Goal: Task Accomplishment & Management: Manage account settings

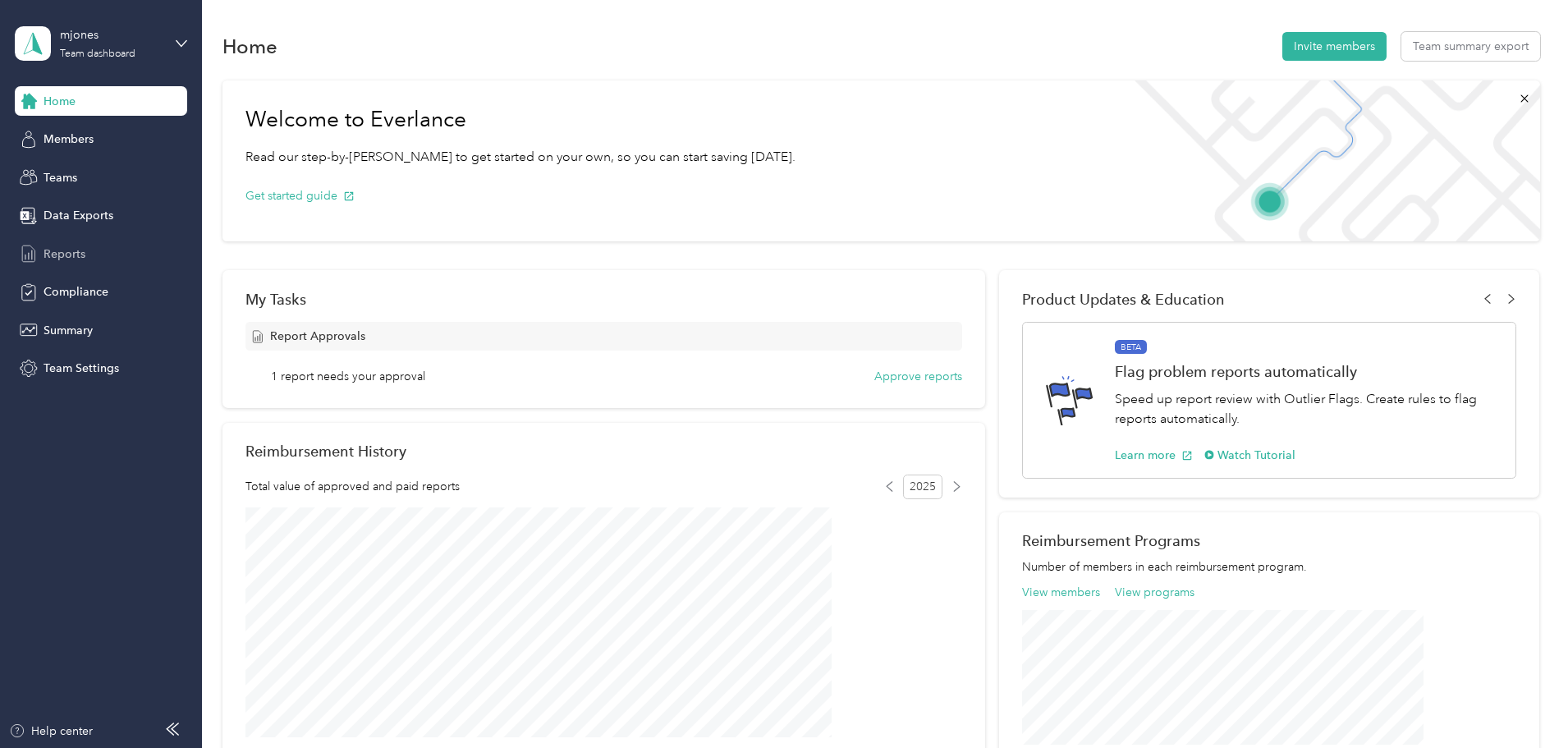
click at [67, 256] on span "Reports" at bounding box center [64, 254] width 42 height 17
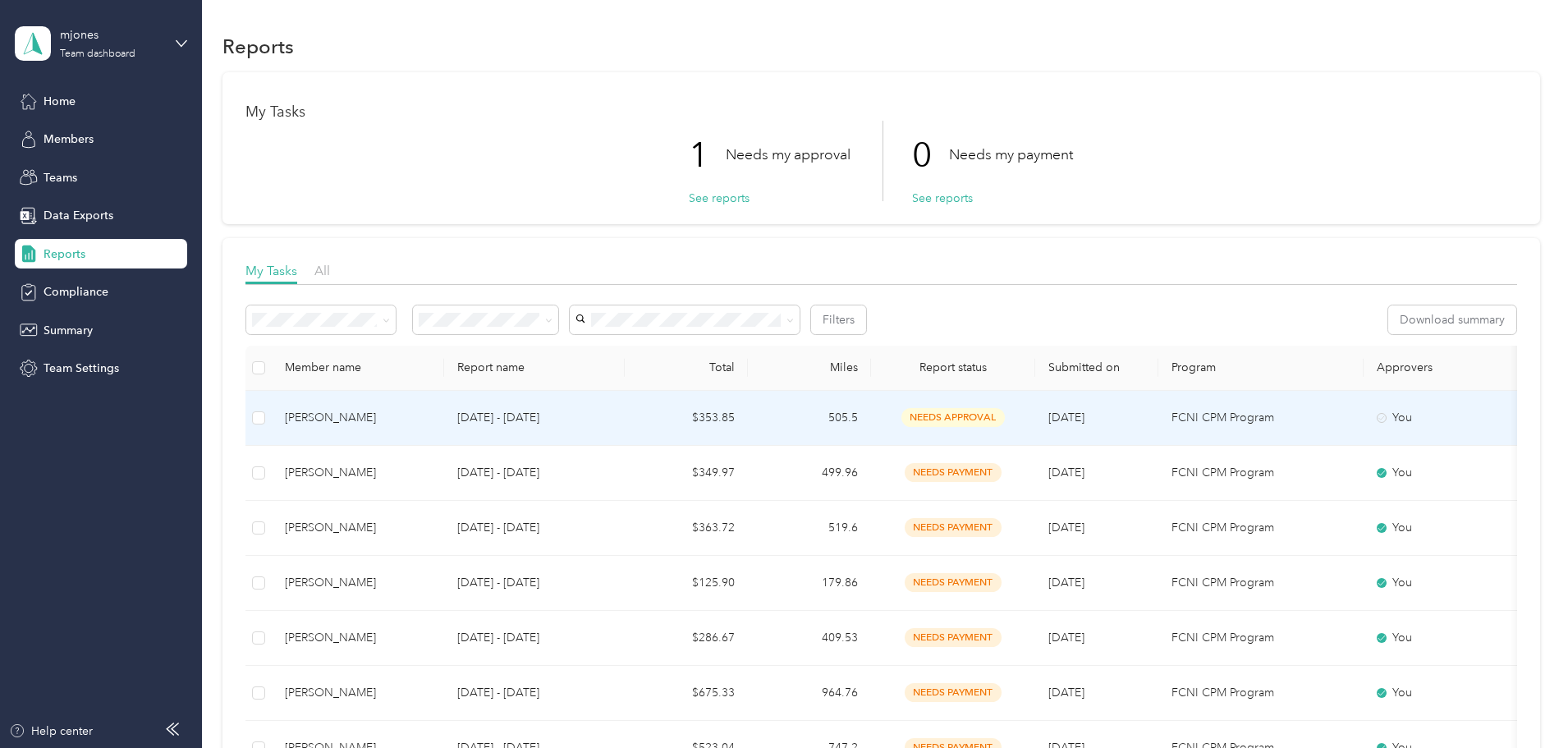
click at [625, 419] on td "[DATE] - [DATE]" at bounding box center [534, 418] width 181 height 55
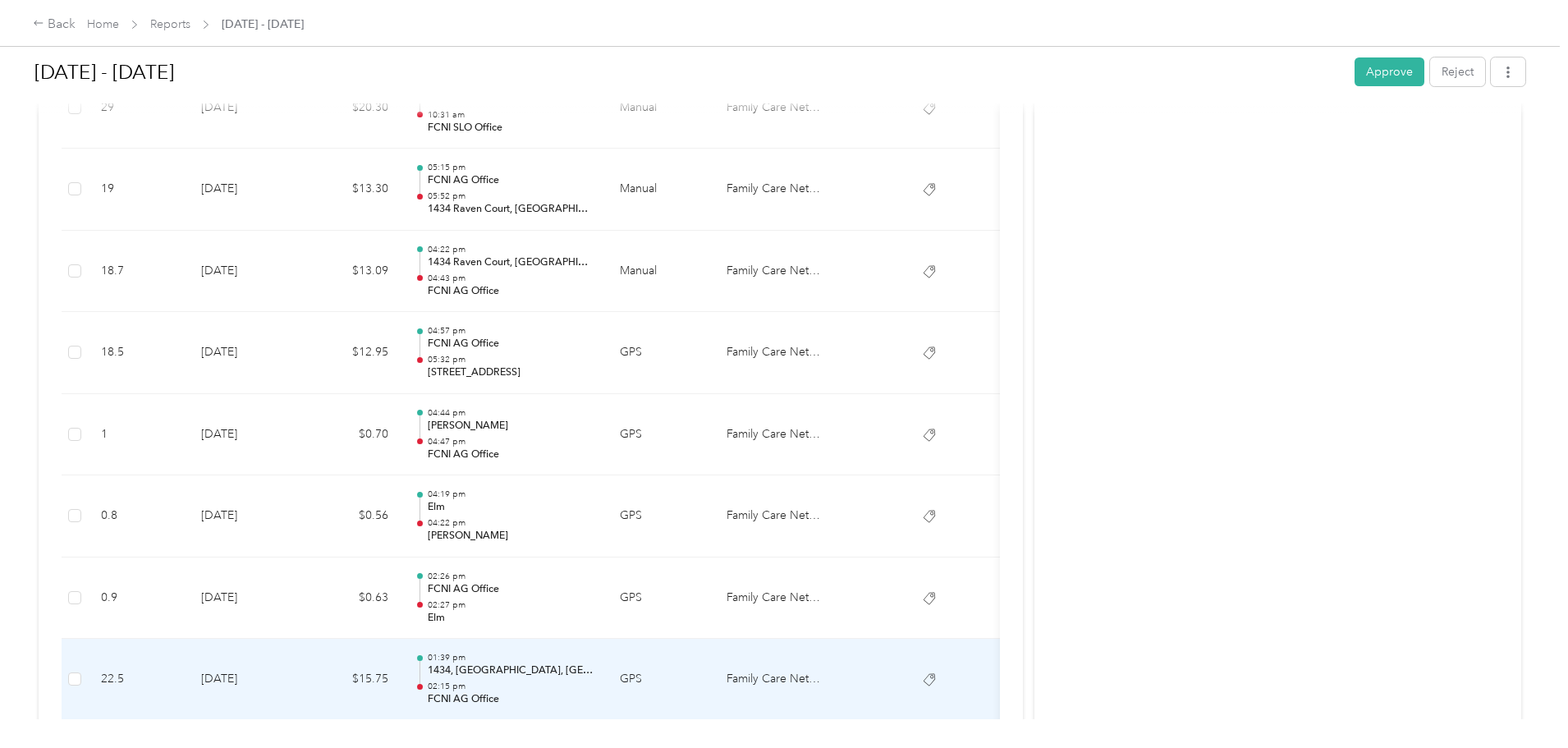
scroll to position [3274, 0]
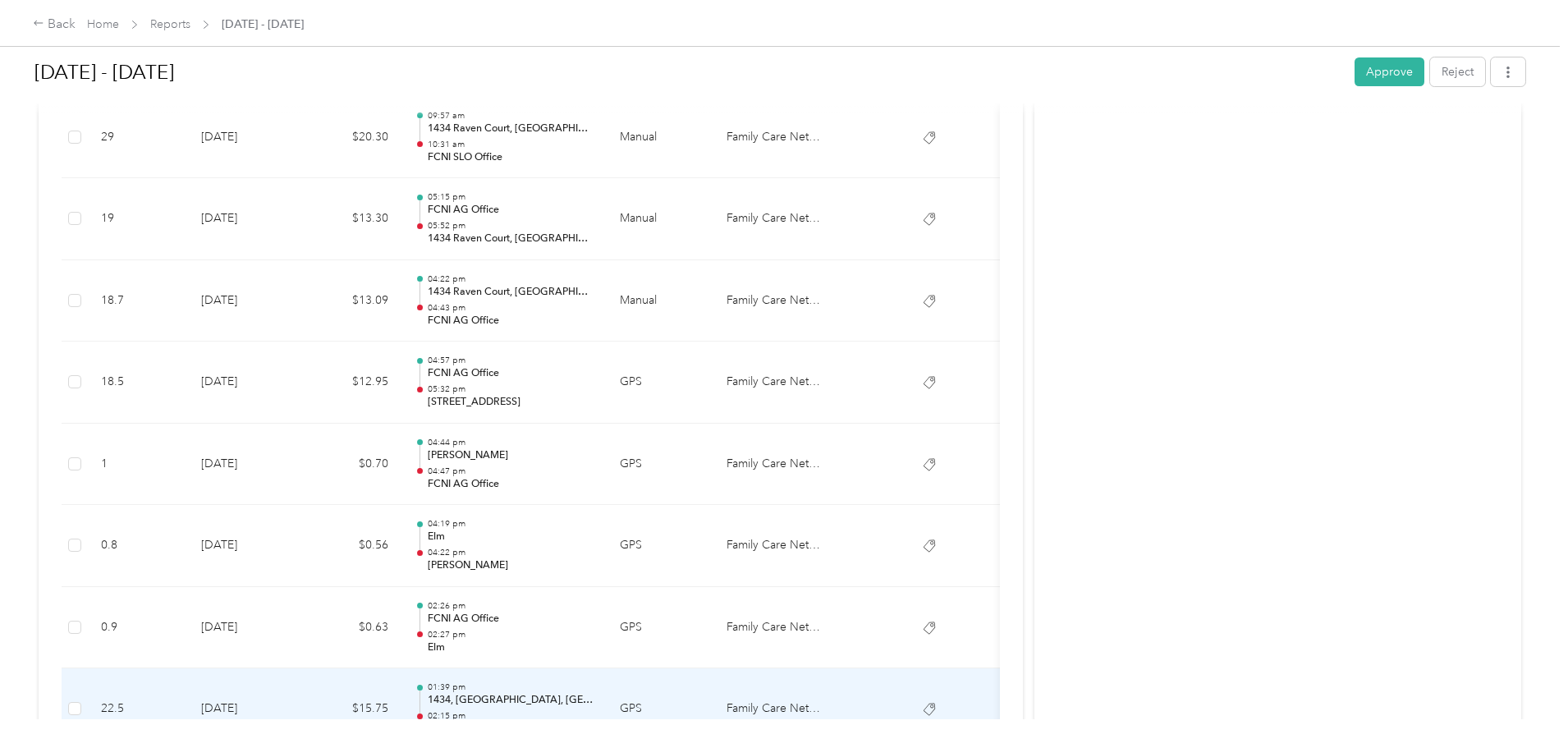
click at [593, 384] on p "05:32 pm" at bounding box center [510, 390] width 166 height 12
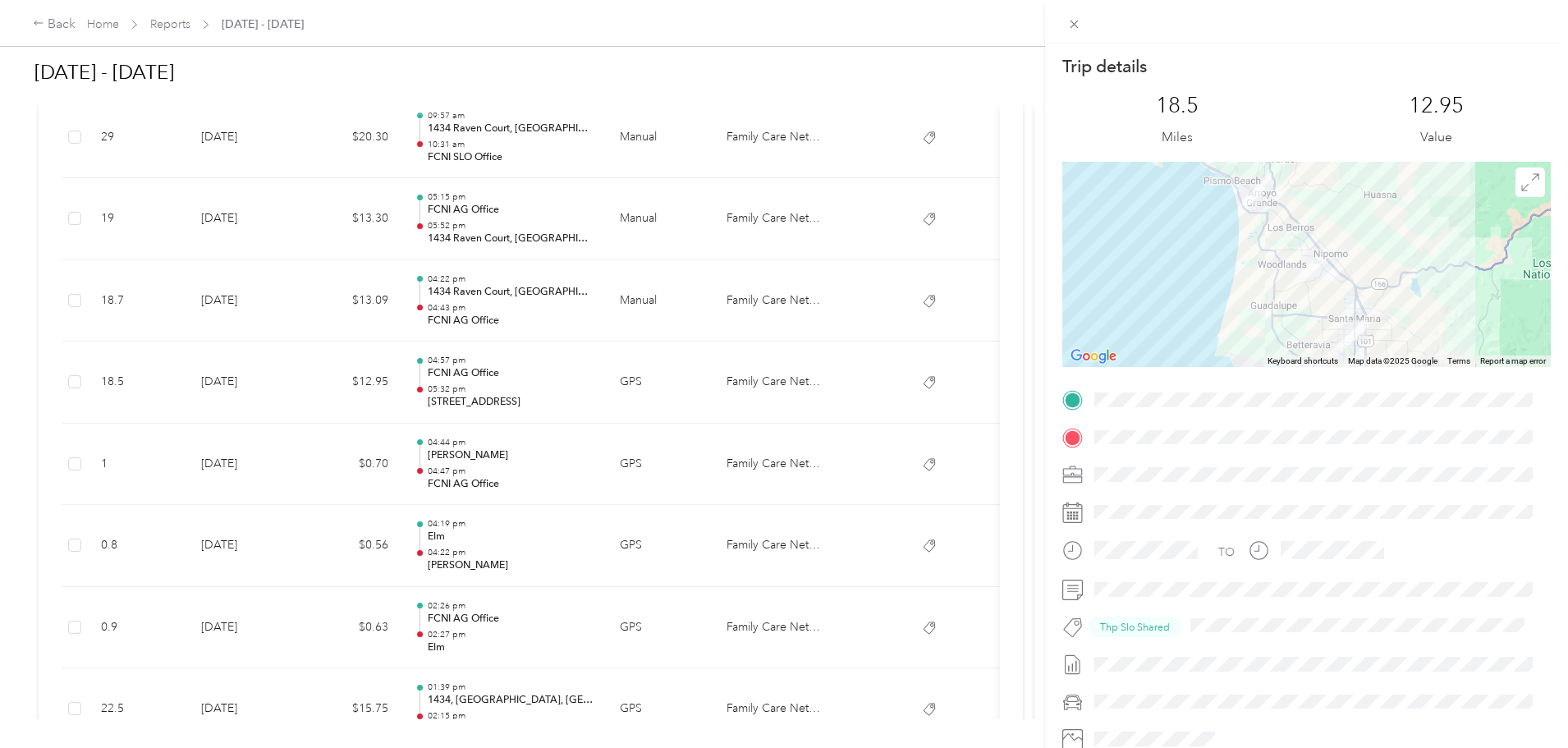
click at [654, 303] on div "Trip details This trip cannot be edited because it is either under review, appr…" at bounding box center [784, 374] width 1568 height 748
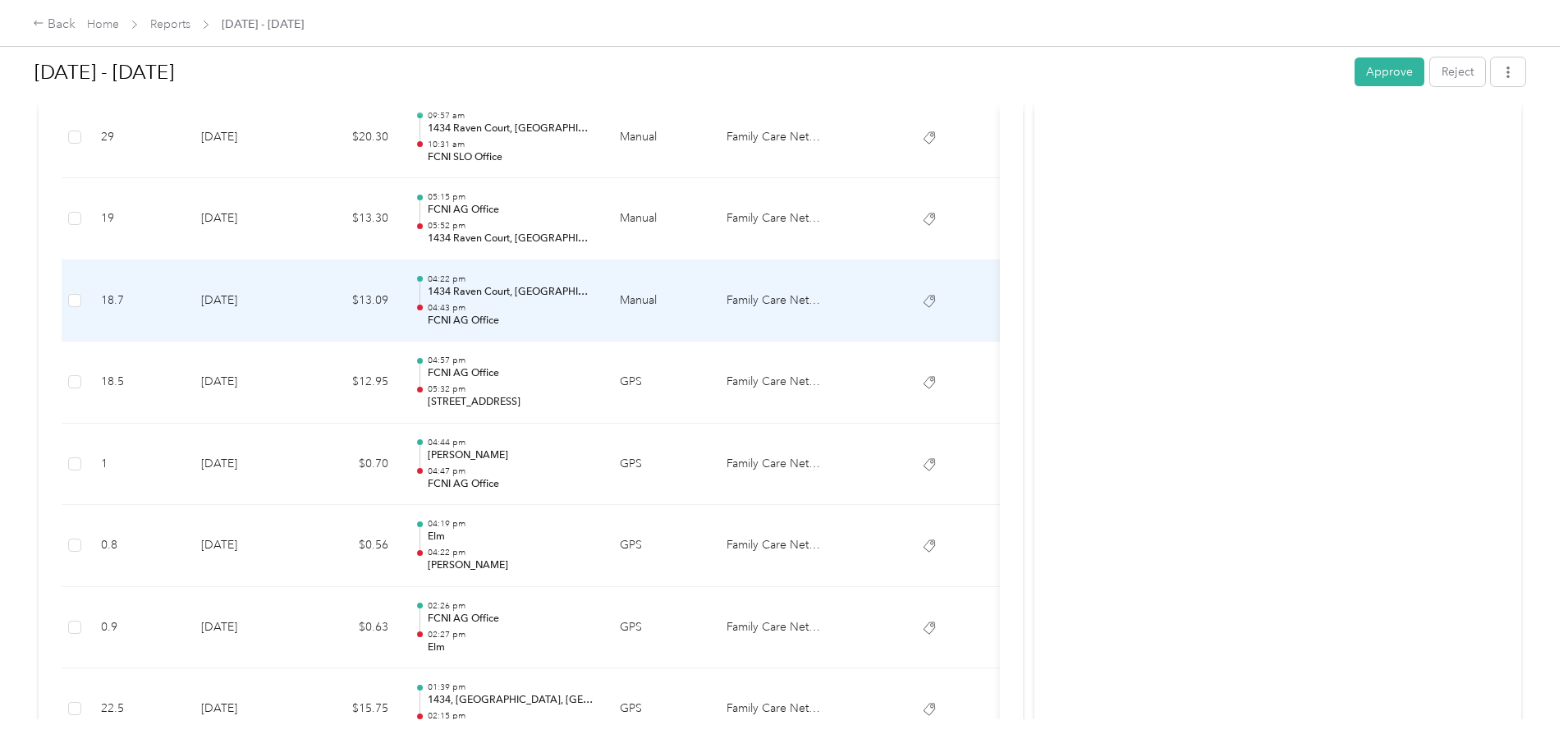
click at [593, 318] on p "FCNI AG Office" at bounding box center [510, 320] width 166 height 14
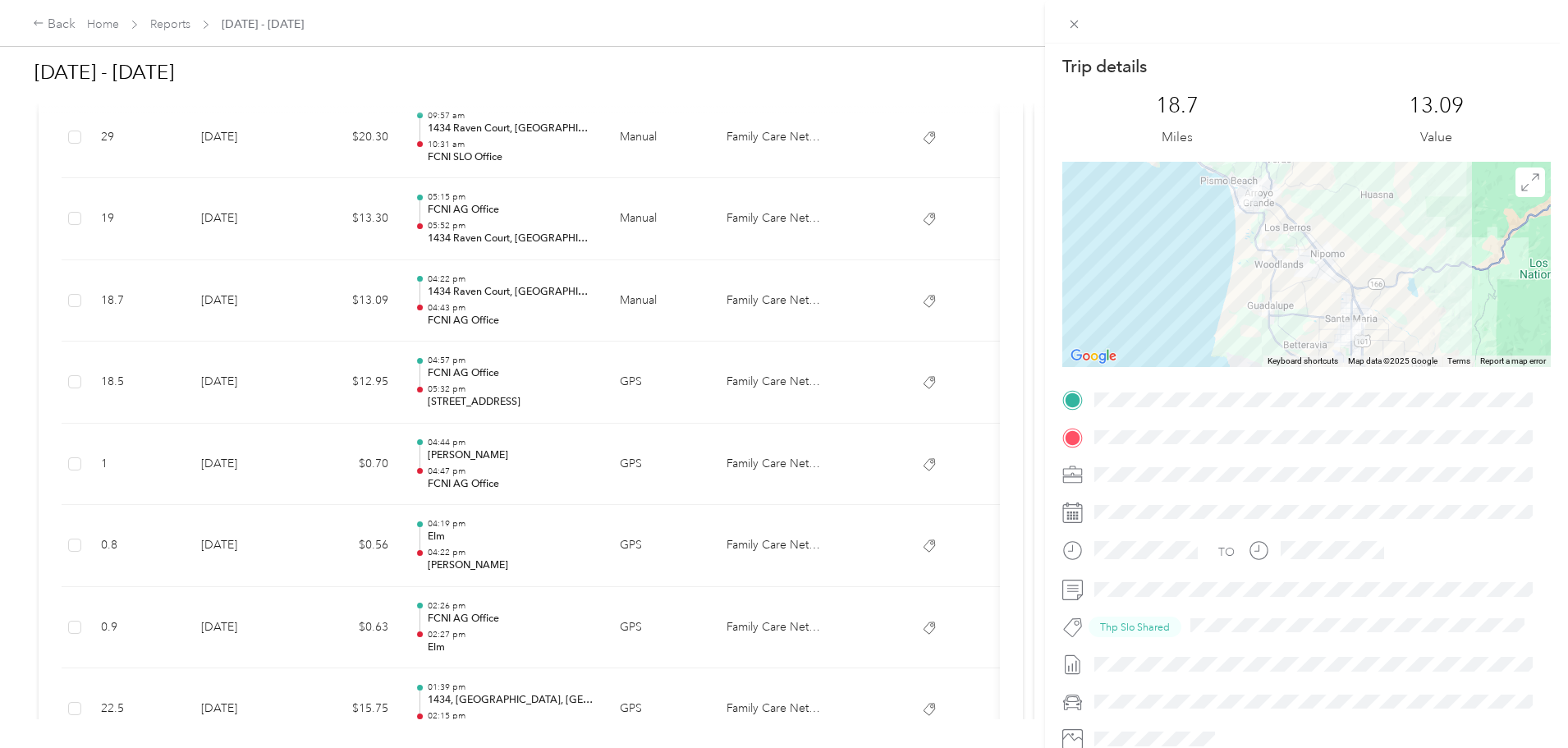
click at [669, 227] on div "Trip details This trip cannot be edited because it is either under review, appr…" at bounding box center [784, 374] width 1568 height 748
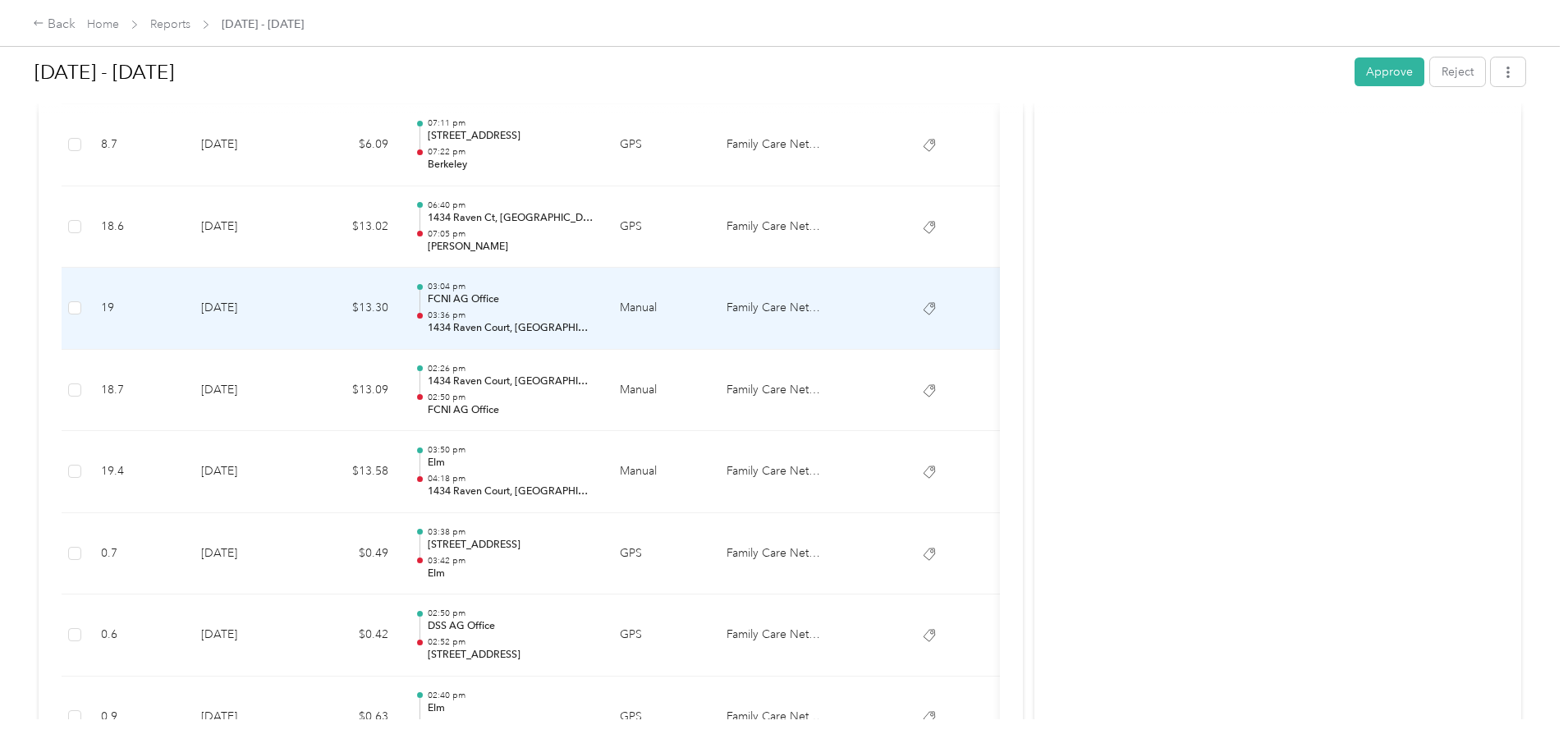
scroll to position [1549, 0]
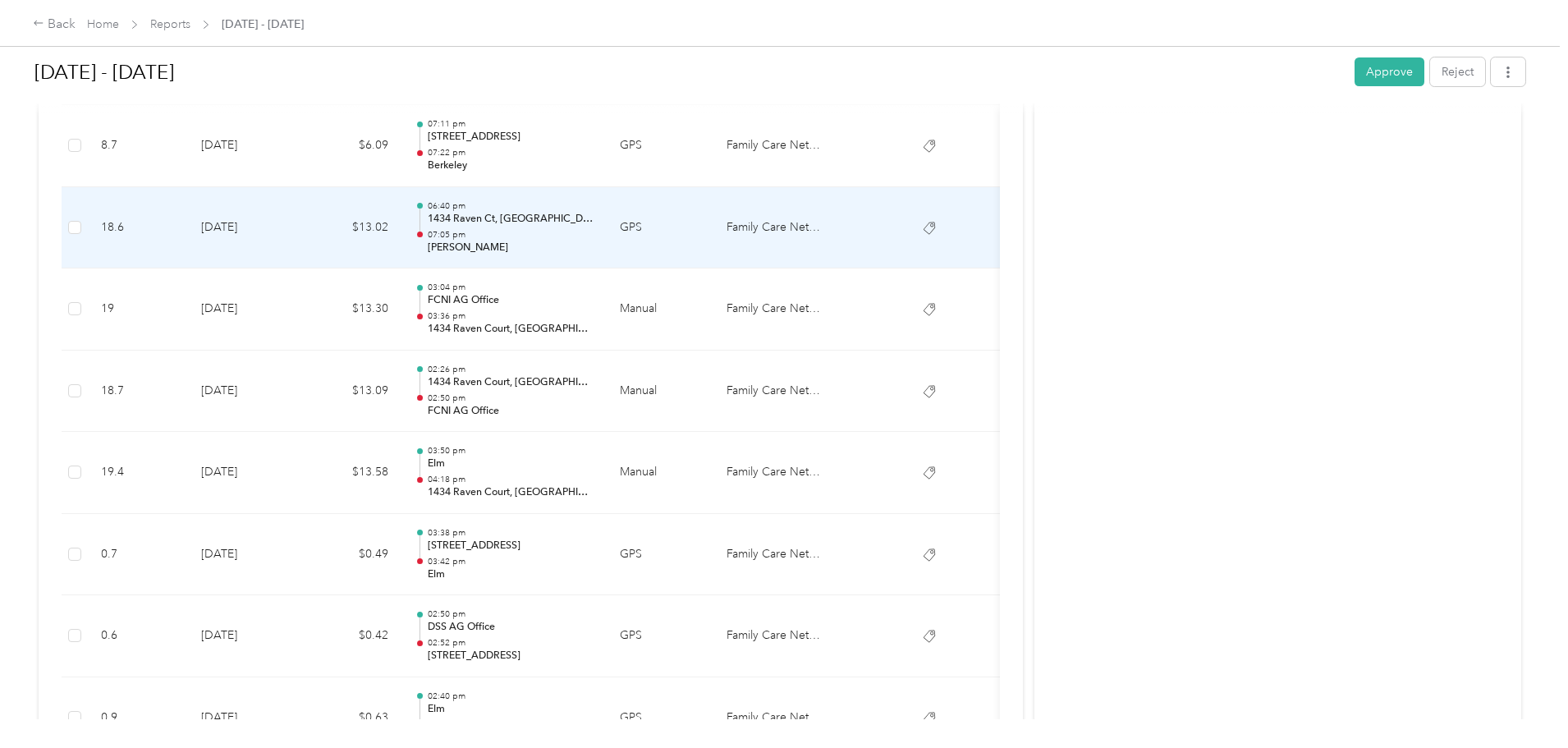
click at [593, 225] on p "1434 Raven Ct, Santa Maria, CA 93454, USA" at bounding box center [510, 218] width 166 height 14
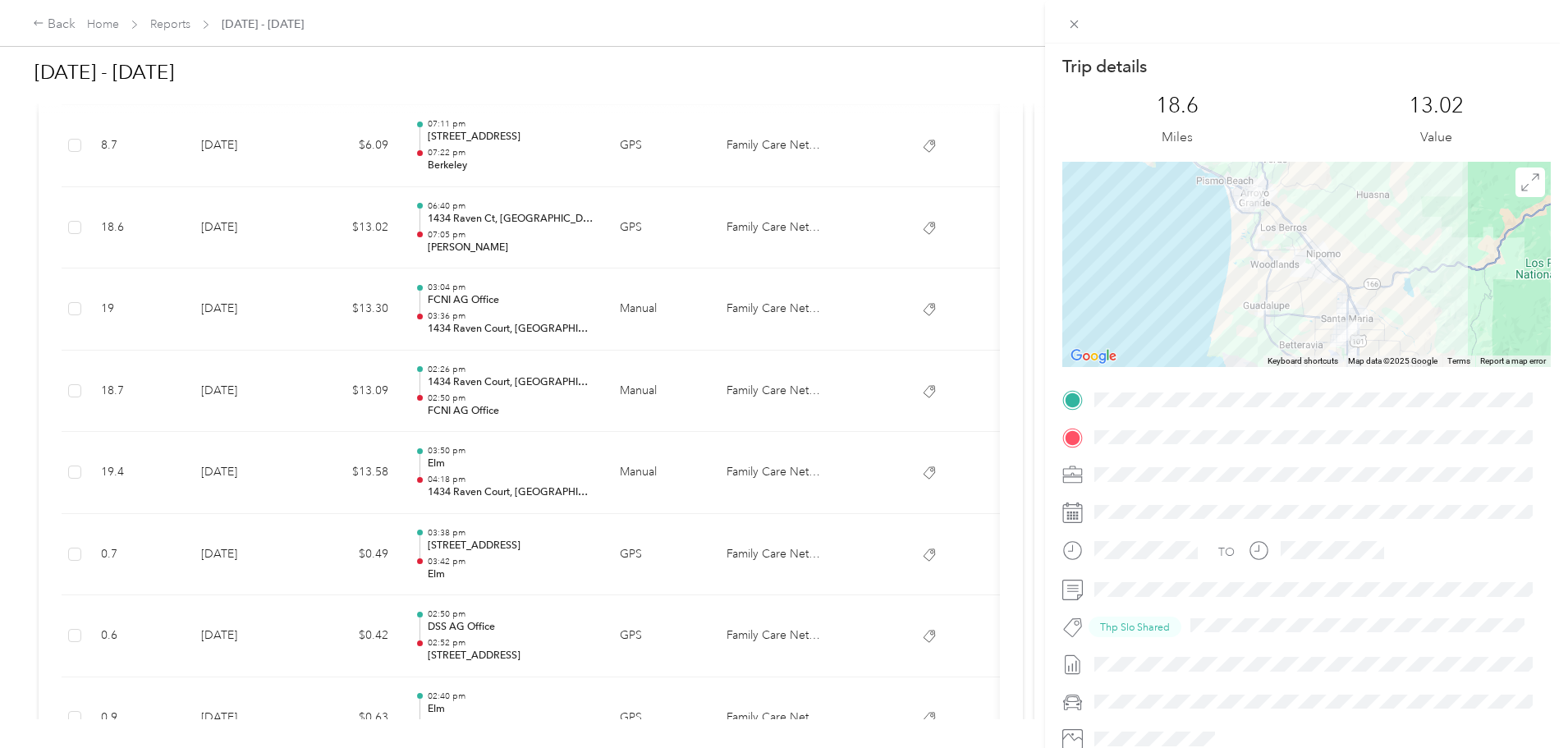
click at [629, 153] on div "Trip details This trip cannot be edited because it is either under review, appr…" at bounding box center [784, 374] width 1568 height 748
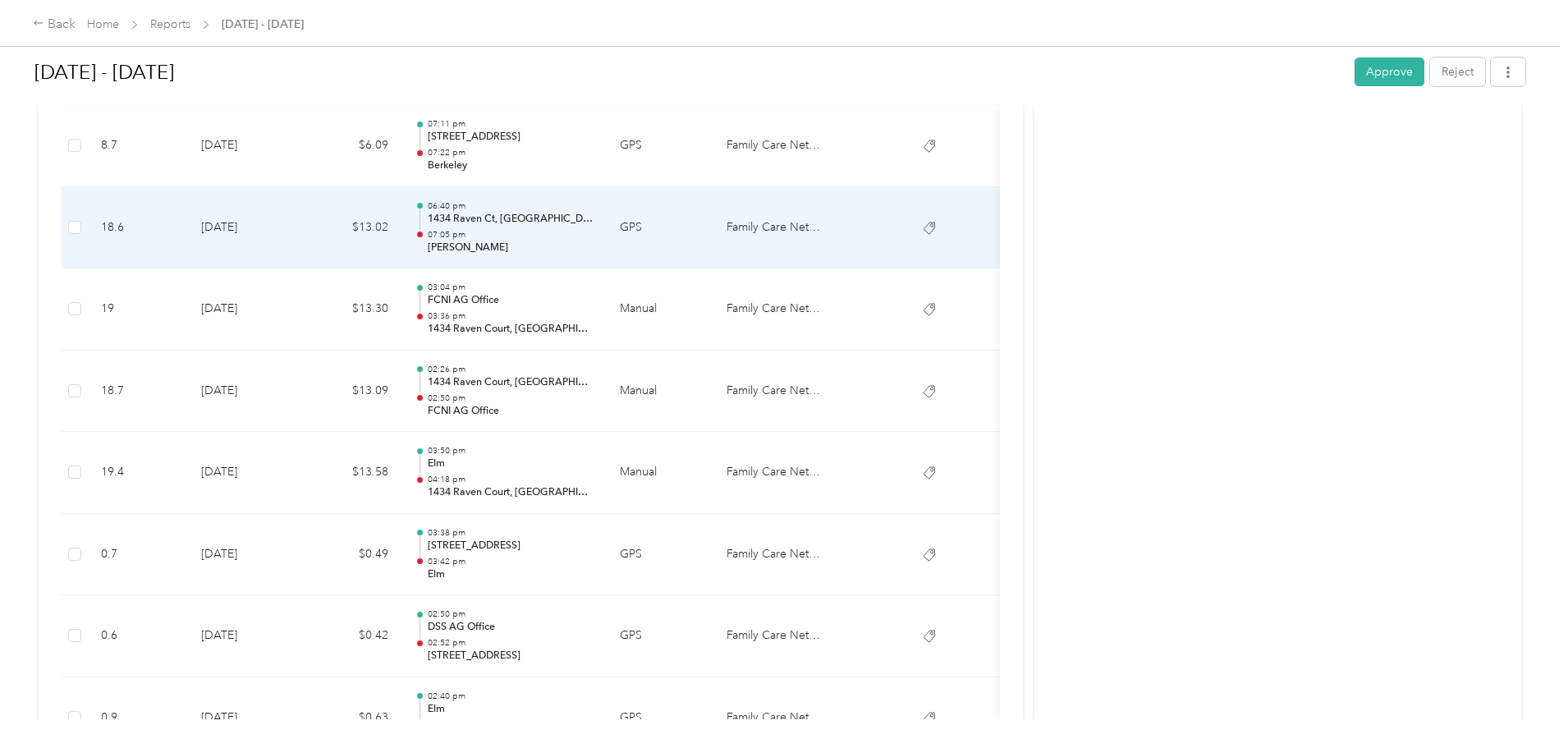
click at [593, 244] on p "Robson" at bounding box center [510, 247] width 166 height 14
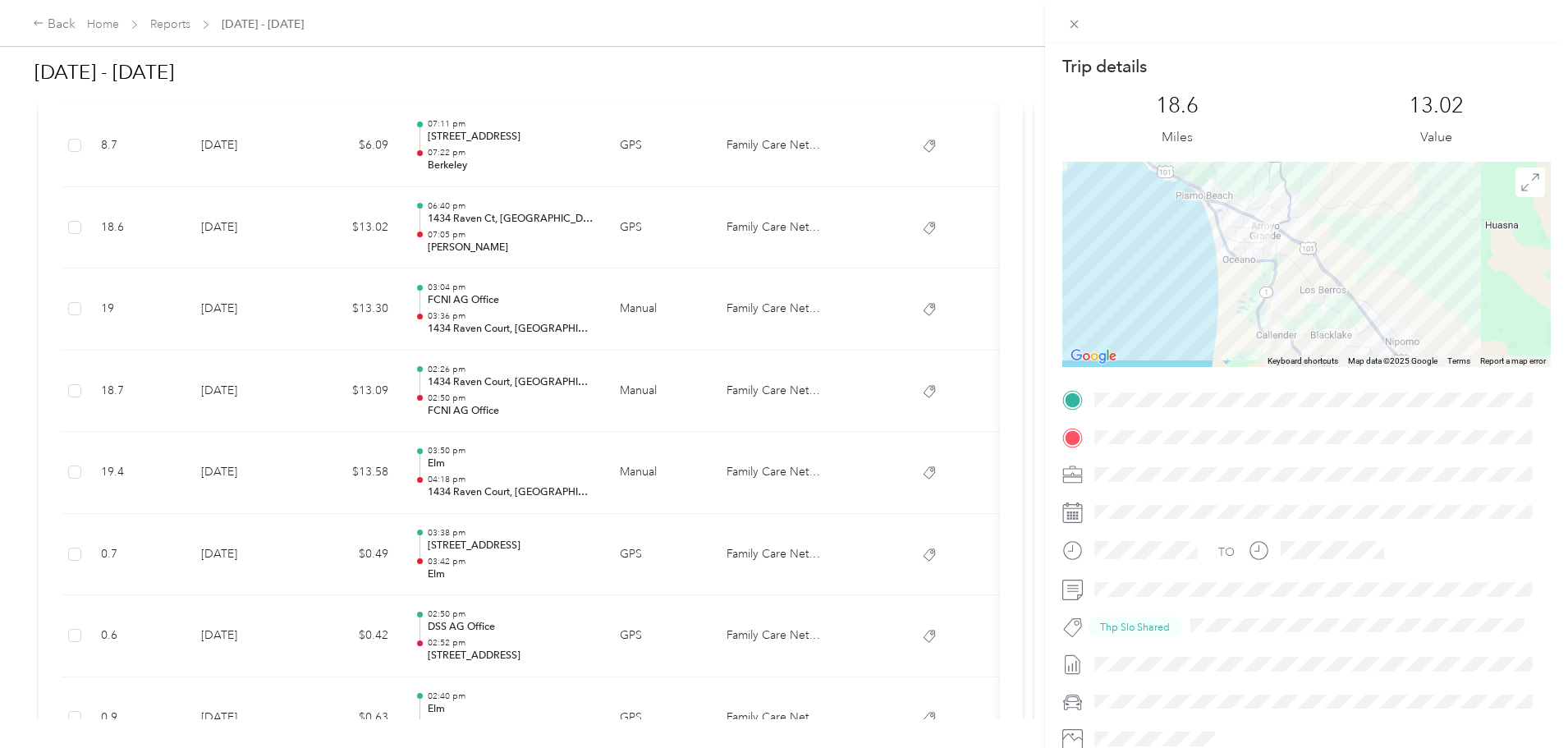
drag, startPoint x: 1248, startPoint y: 217, endPoint x: 1246, endPoint y: 325, distance: 108.0
click at [1248, 327] on div at bounding box center [1306, 265] width 488 height 205
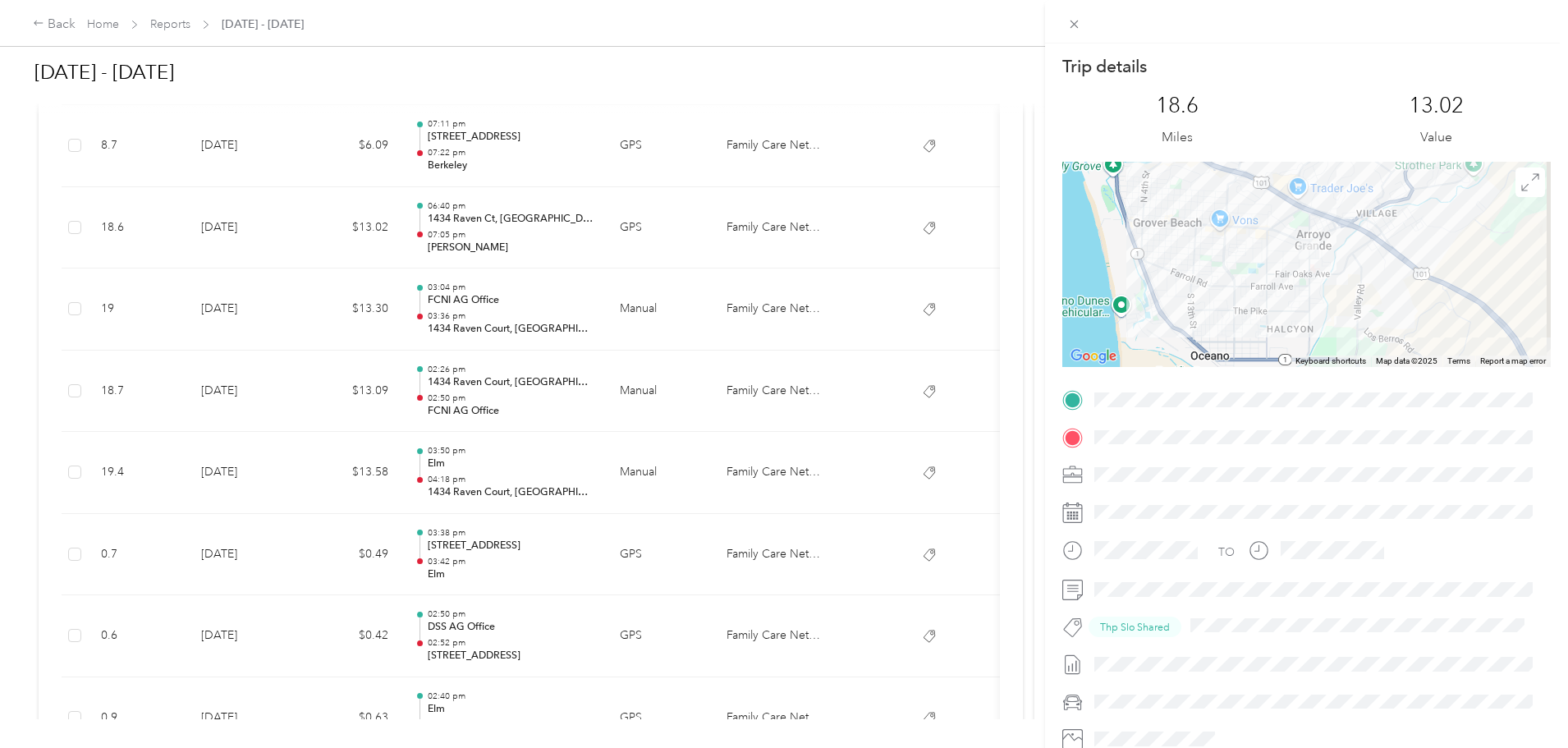
click at [670, 162] on div "Trip details This trip cannot be edited because it is either under review, appr…" at bounding box center [784, 374] width 1568 height 748
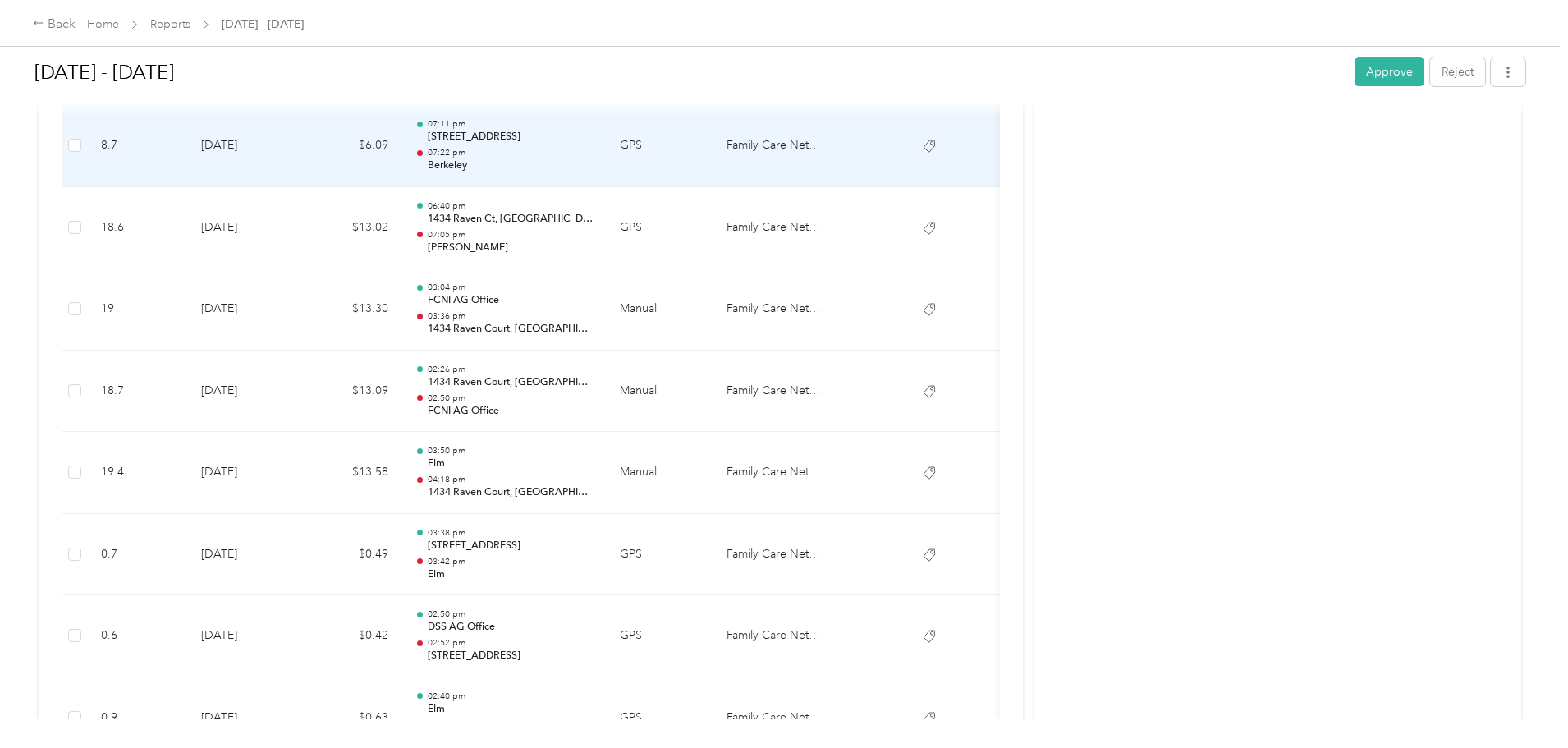
click at [593, 159] on p "Berkeley" at bounding box center [510, 166] width 166 height 14
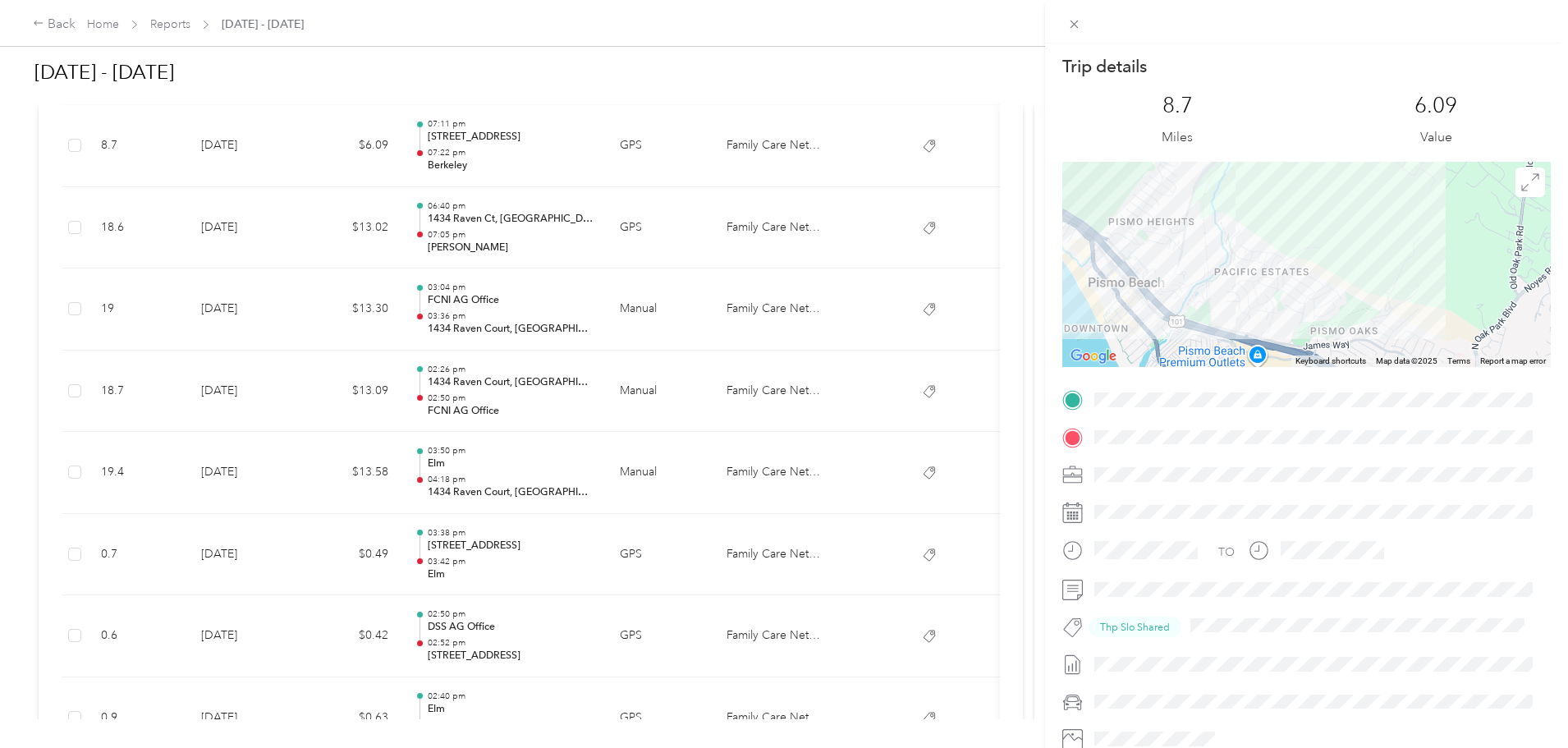
click at [693, 238] on div "Trip details This trip cannot be edited because it is either under review, appr…" at bounding box center [784, 374] width 1568 height 748
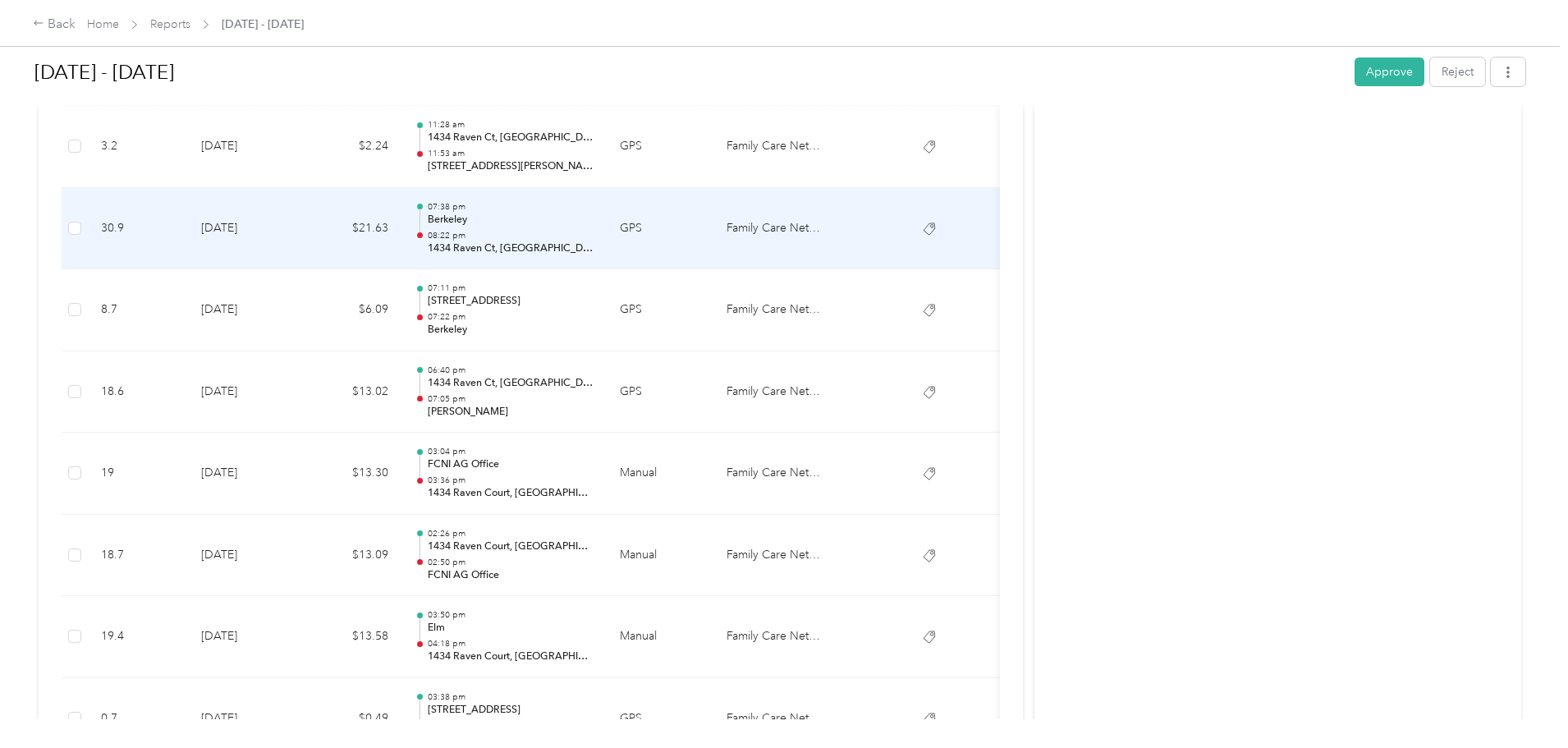
scroll to position [1303, 0]
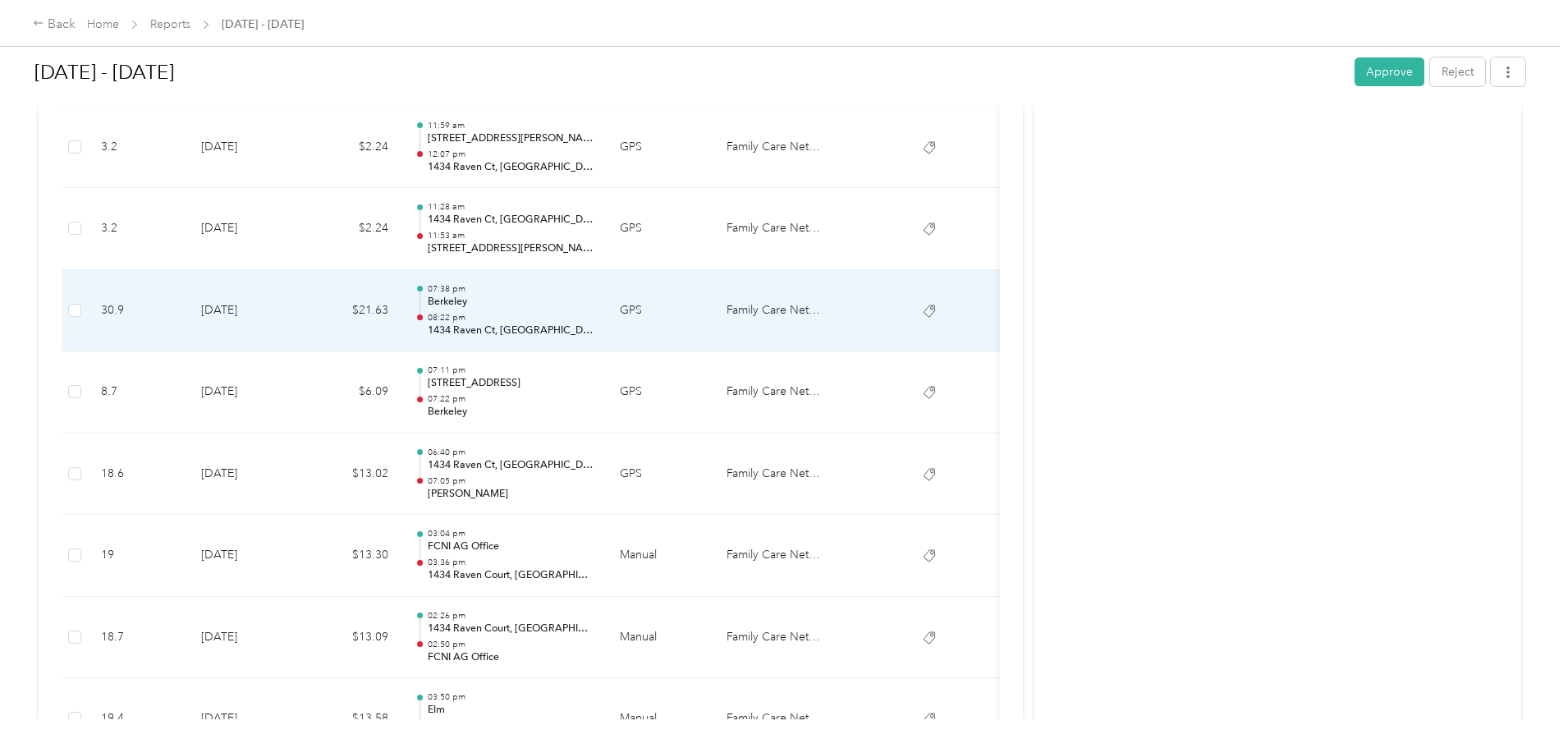
click at [593, 324] on p "1434 Raven Ct, Santa Maria, CA 93454, USA" at bounding box center [510, 330] width 166 height 14
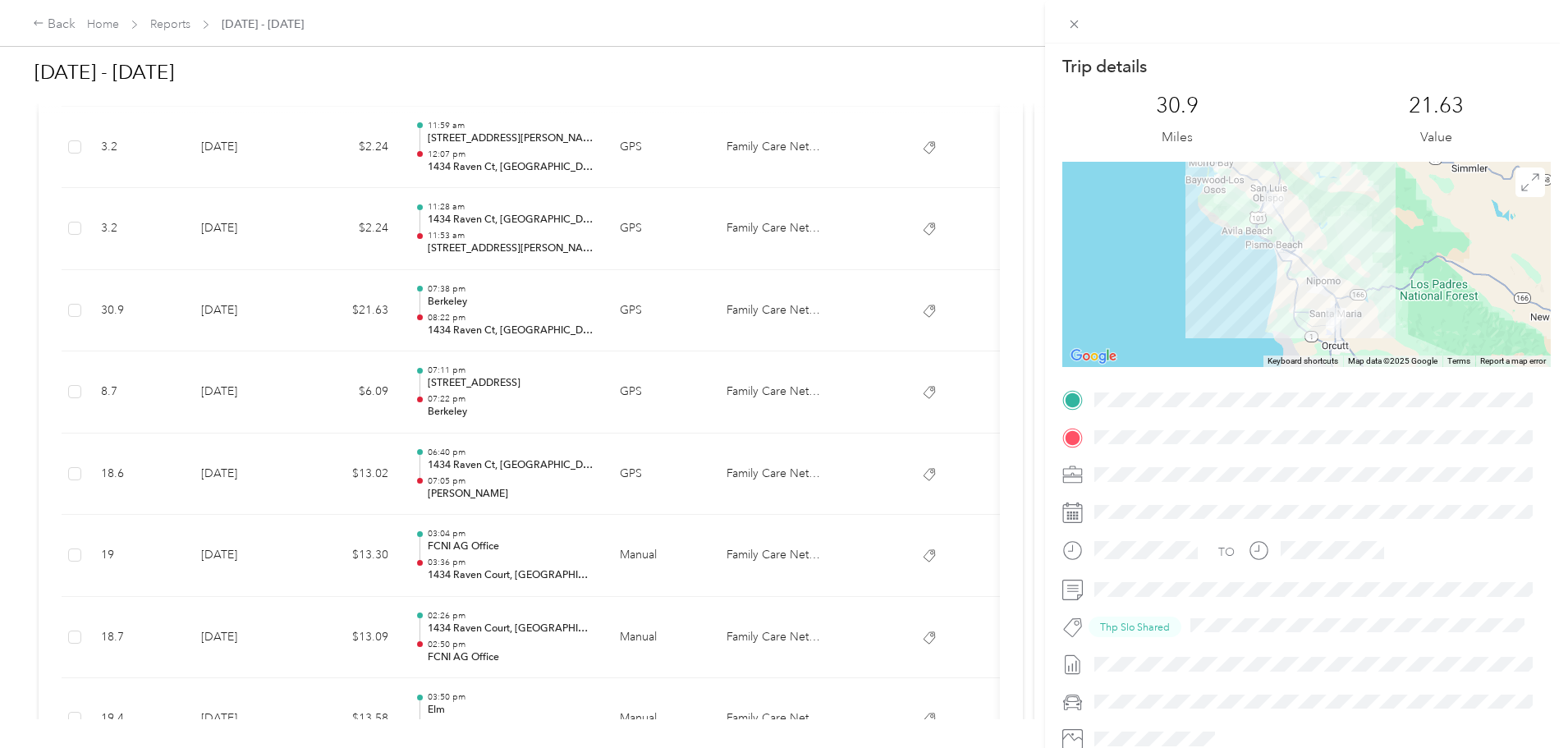
click at [676, 391] on div "Trip details This trip cannot be edited because it is either under review, appr…" at bounding box center [784, 374] width 1568 height 748
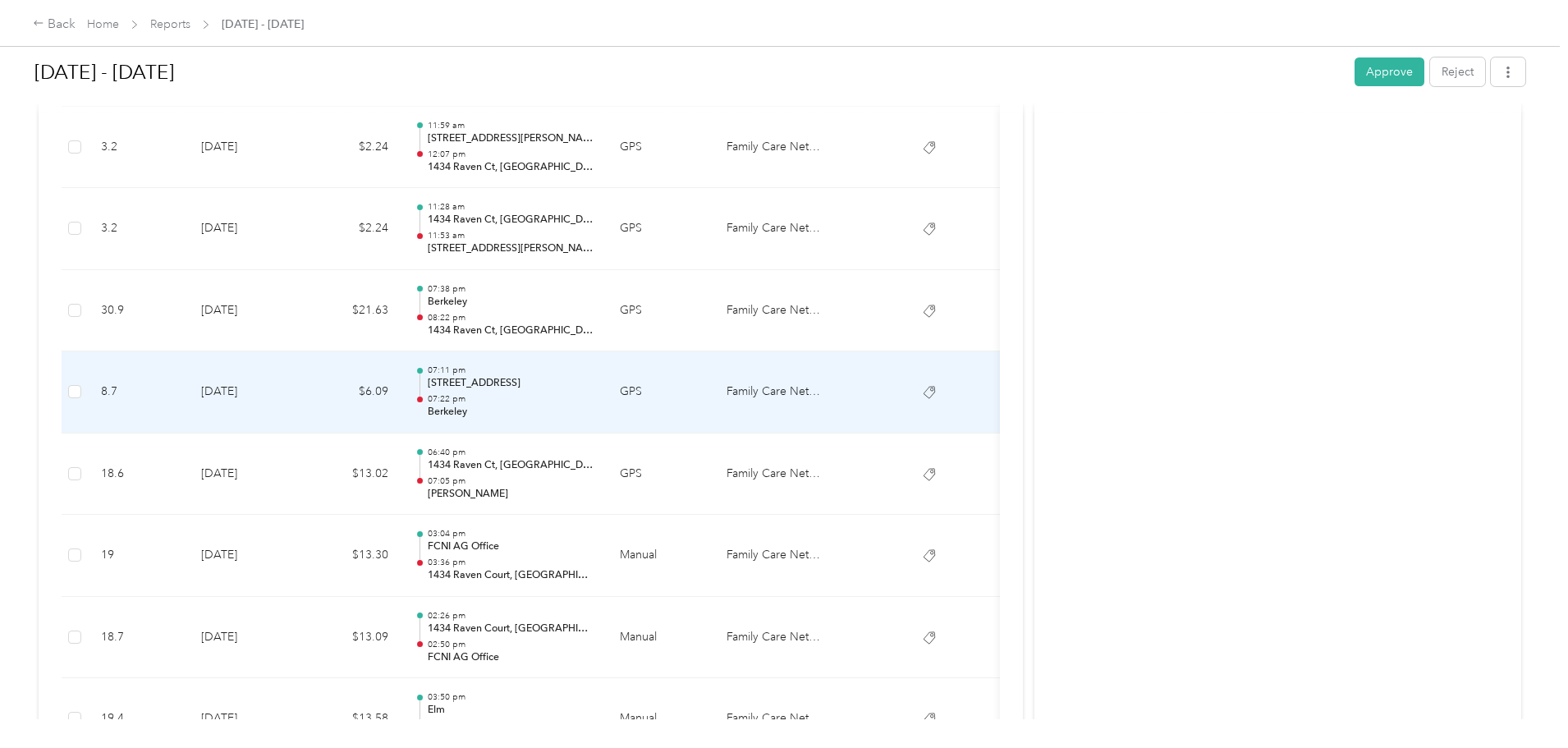
click at [593, 401] on p "07:22 pm" at bounding box center [510, 399] width 166 height 12
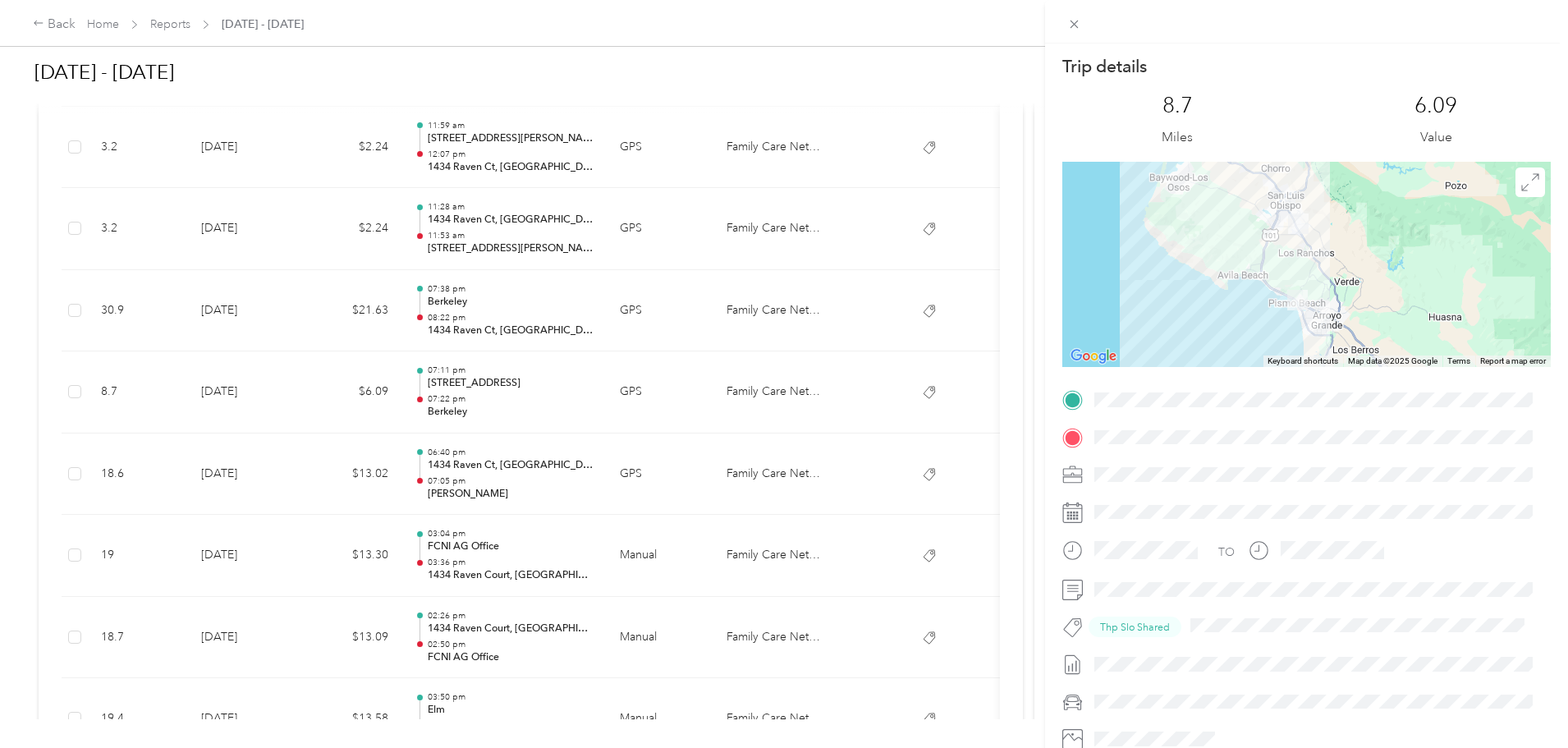
click at [637, 487] on div "Trip details This trip cannot be edited because it is either under review, appr…" at bounding box center [784, 374] width 1568 height 748
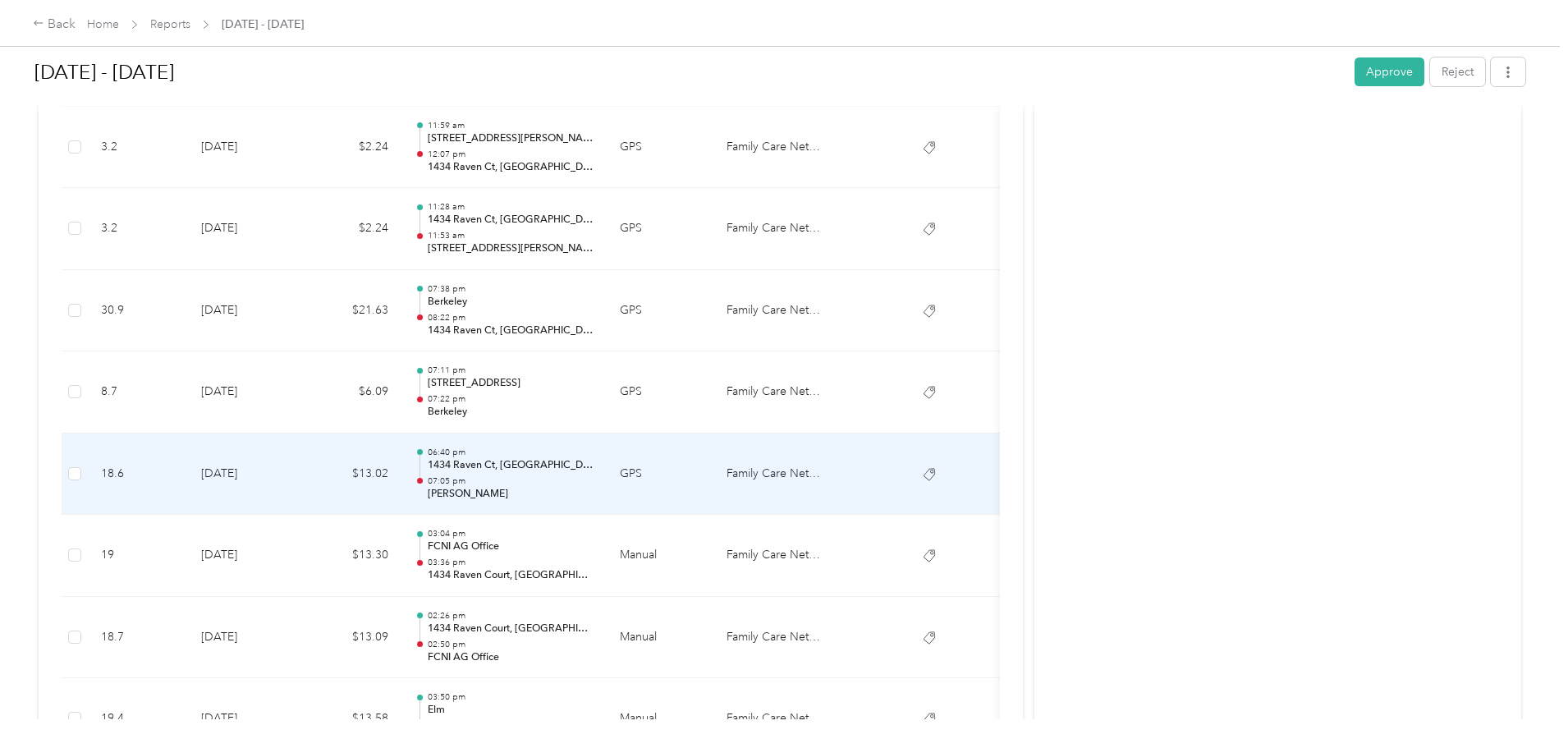
click at [593, 478] on p "07:05 pm" at bounding box center [510, 481] width 166 height 12
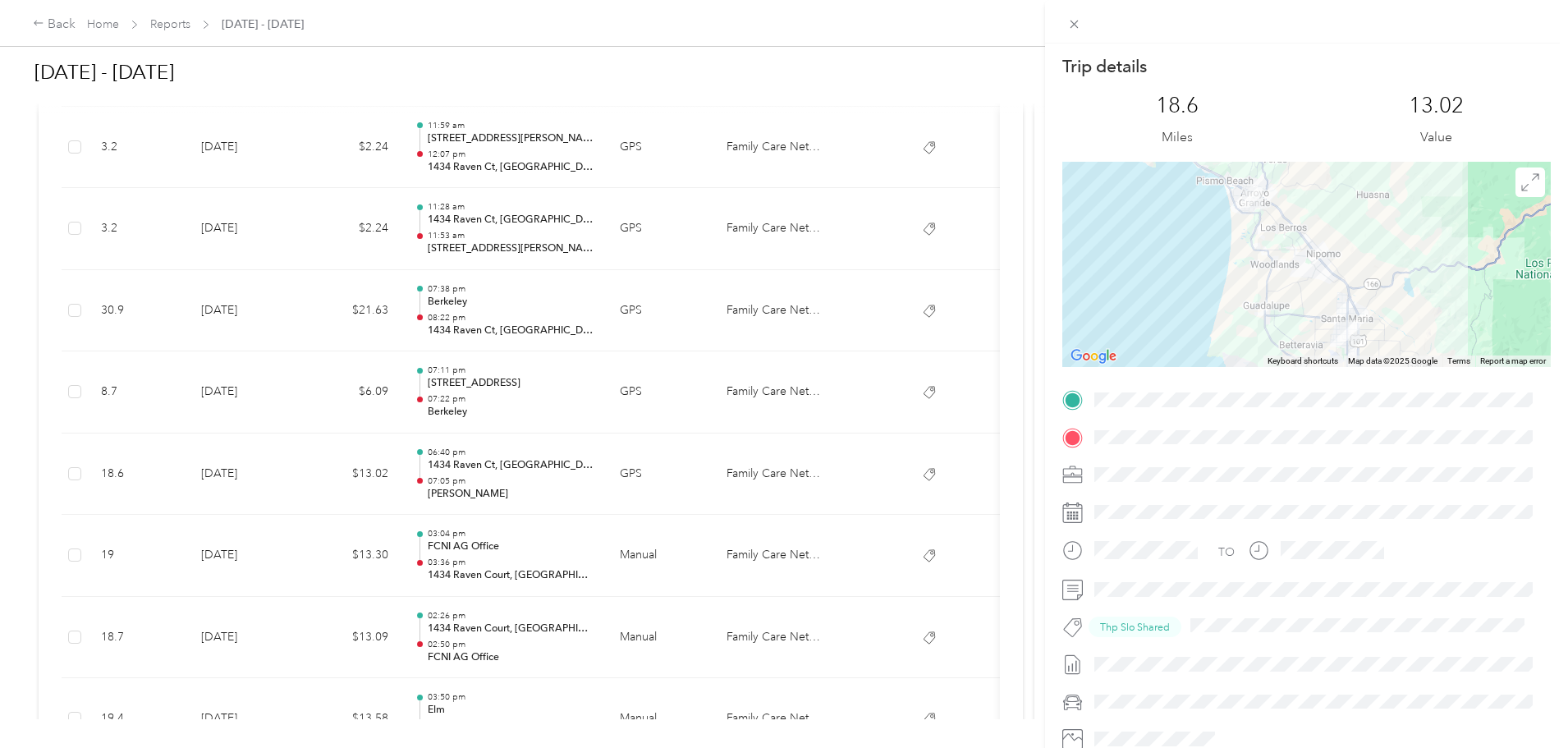
click at [697, 304] on div "Trip details This trip cannot be edited because it is either under review, appr…" at bounding box center [784, 374] width 1568 height 748
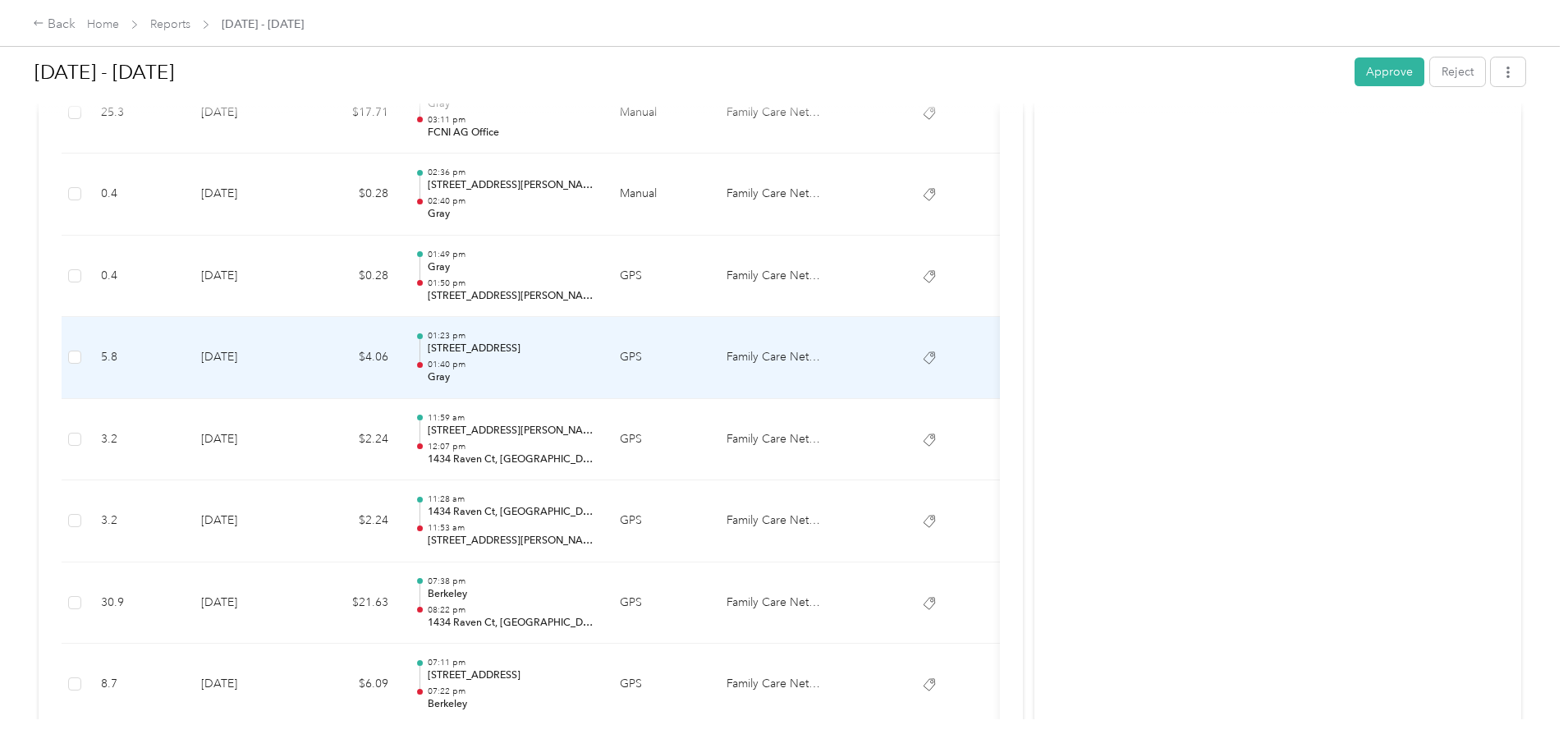
scroll to position [975, 0]
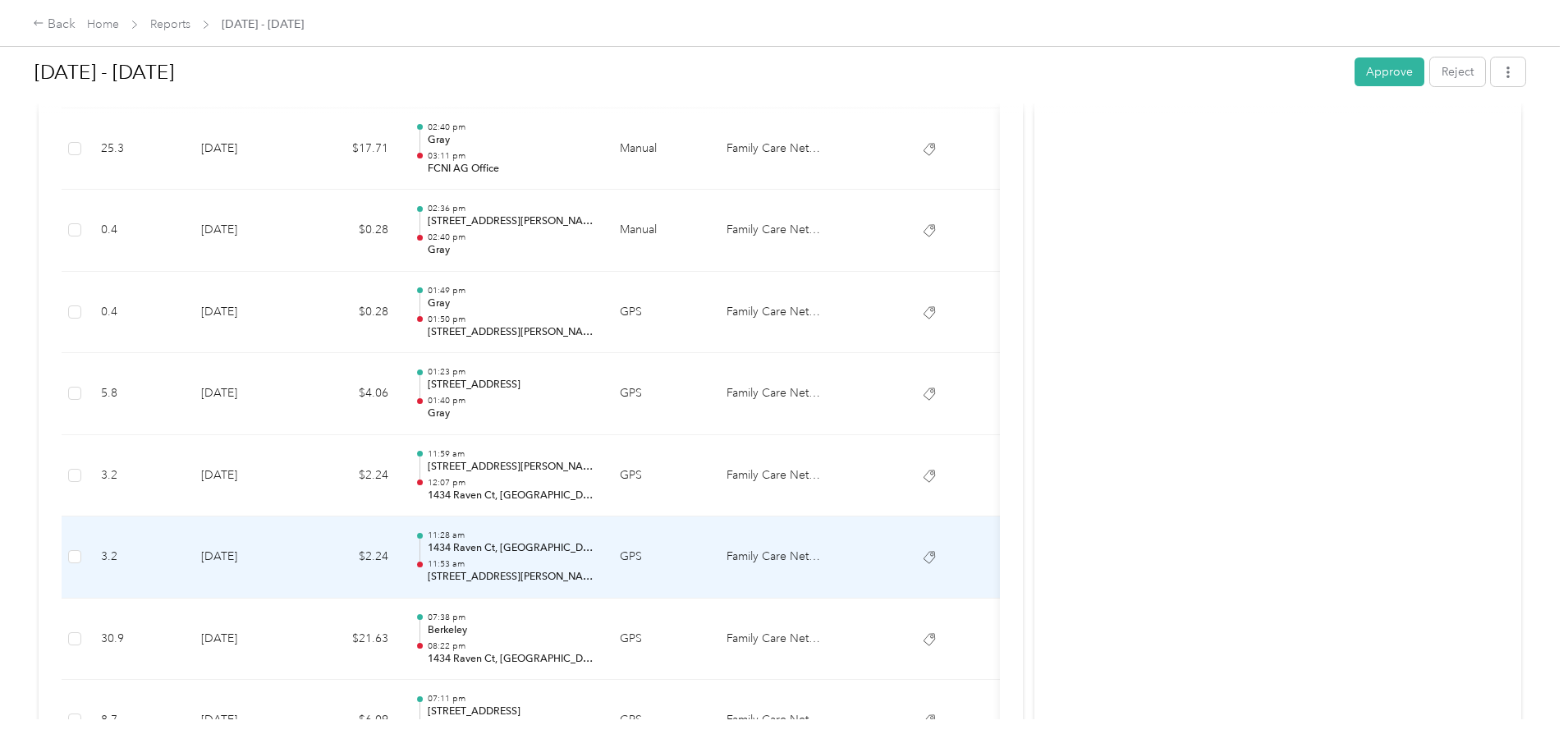
click at [593, 549] on p "1434 Raven Ct, Santa Maria, CA 93454, USA" at bounding box center [510, 548] width 166 height 14
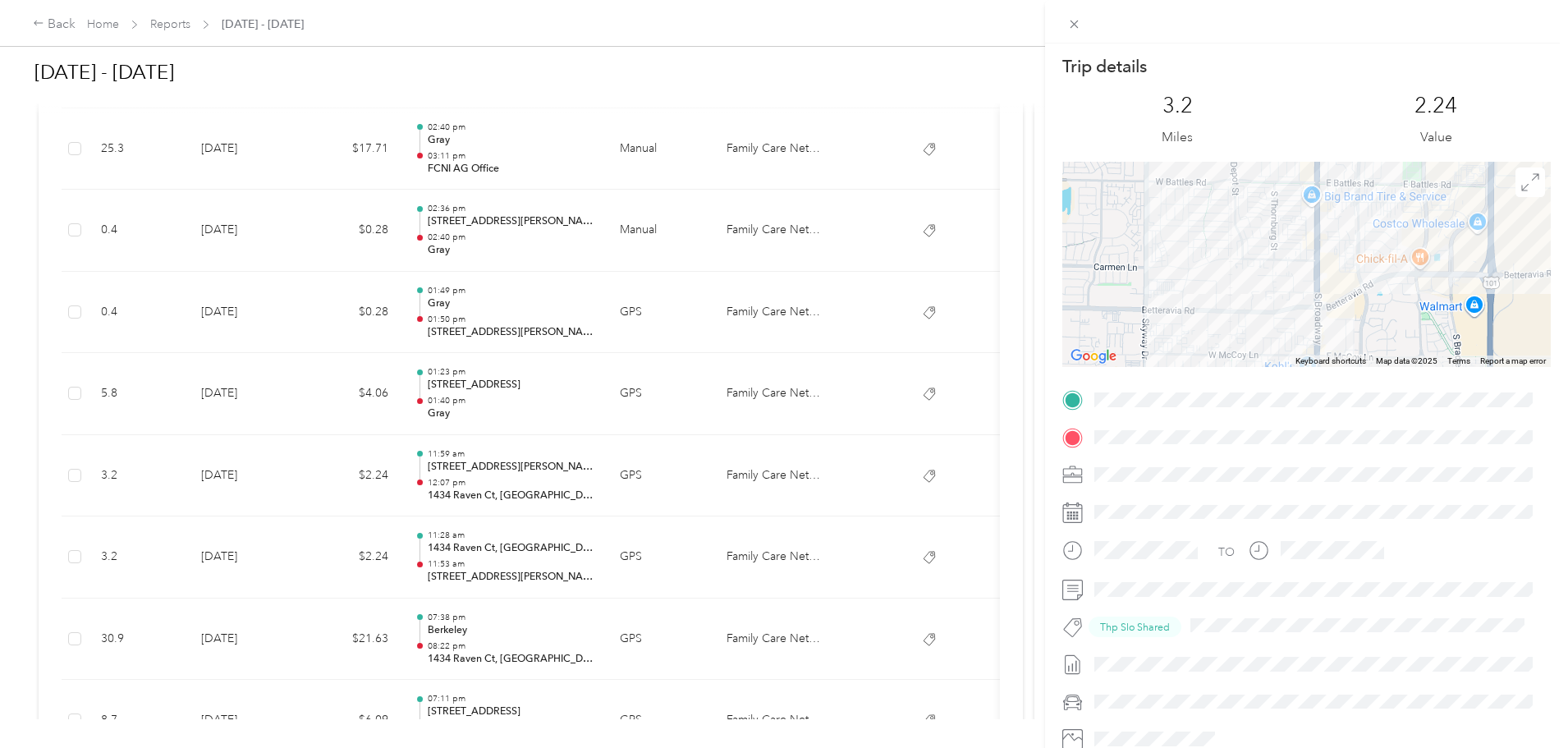
click at [1118, 403] on div "Trip details This trip cannot be edited because it is either under review, appr…" at bounding box center [1306, 422] width 488 height 734
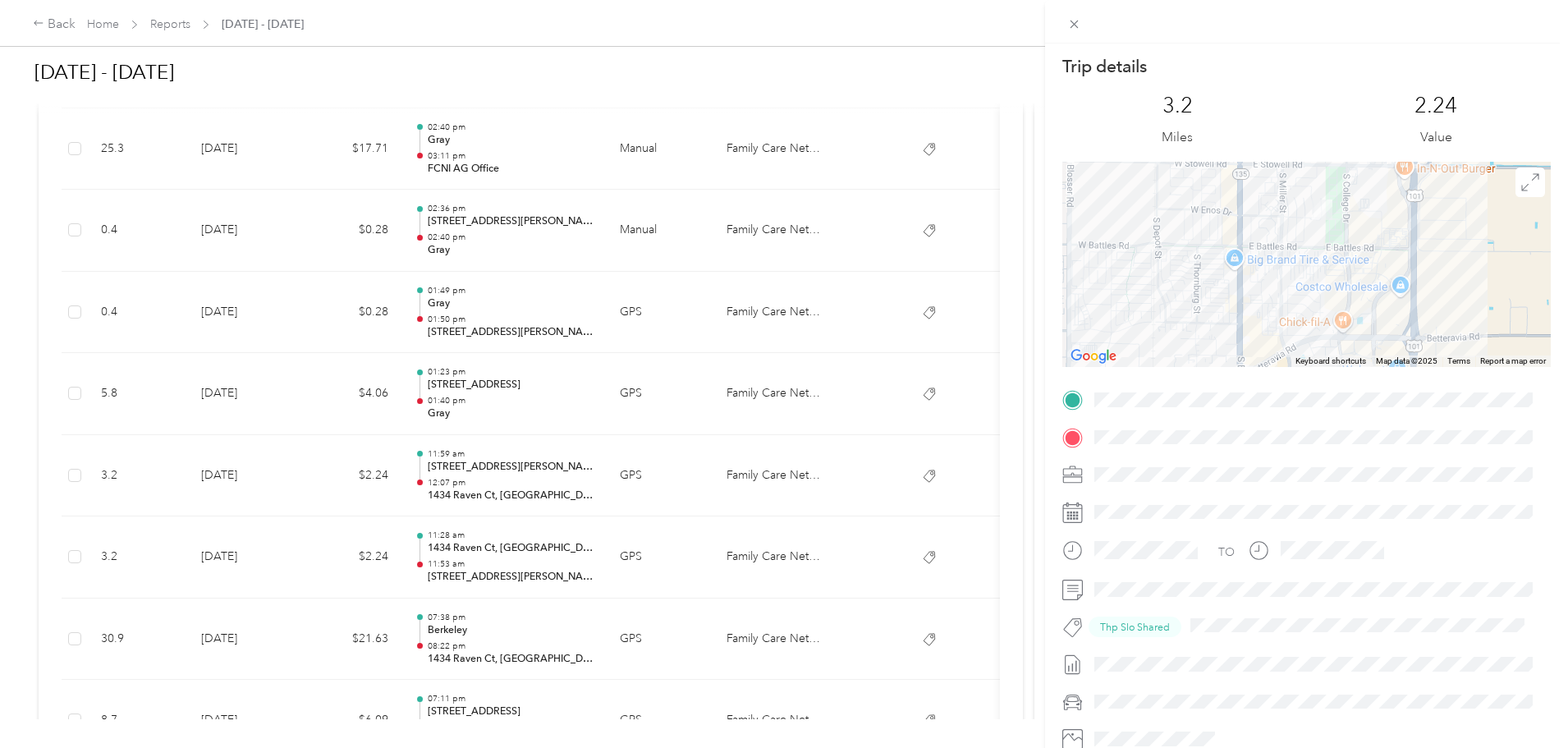
drag, startPoint x: 1339, startPoint y: 230, endPoint x: 1265, endPoint y: 310, distance: 109.0
click at [1266, 314] on div at bounding box center [1306, 265] width 488 height 205
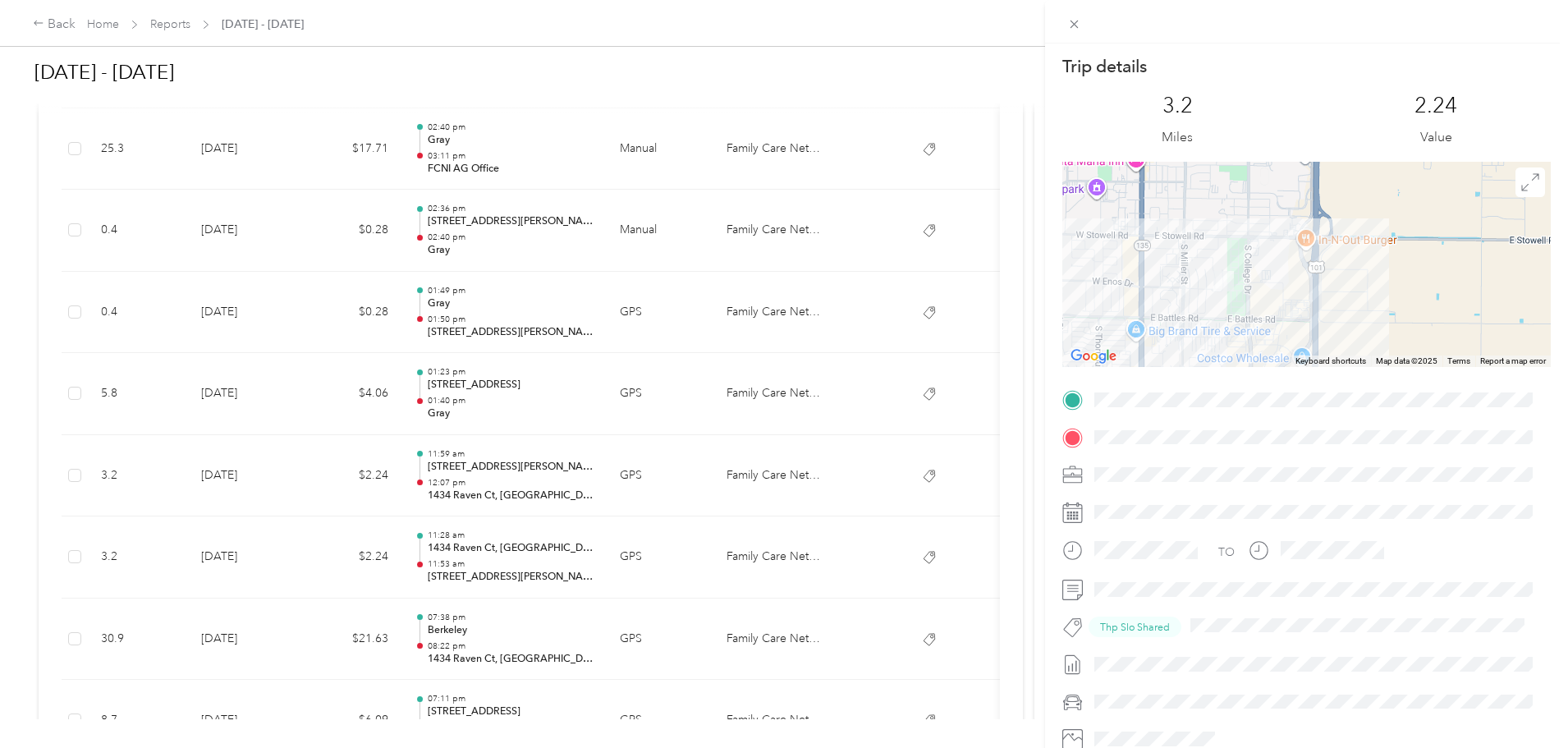
click at [615, 242] on div "Trip details This trip cannot be edited because it is either under review, appr…" at bounding box center [784, 374] width 1568 height 748
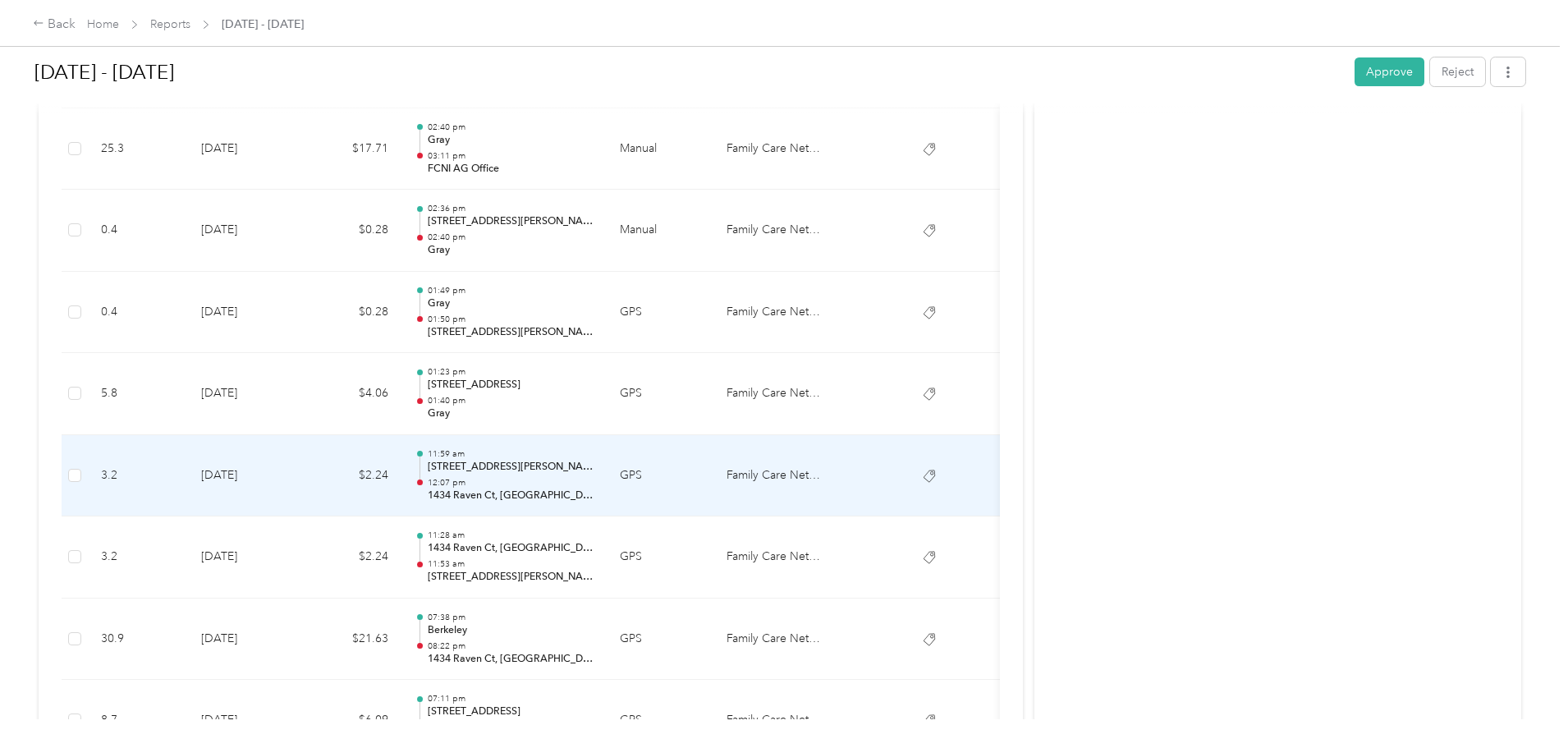
click at [593, 470] on p "3520 Orcutt Rd, Santa Maria, CA 93455, USA" at bounding box center [510, 467] width 166 height 14
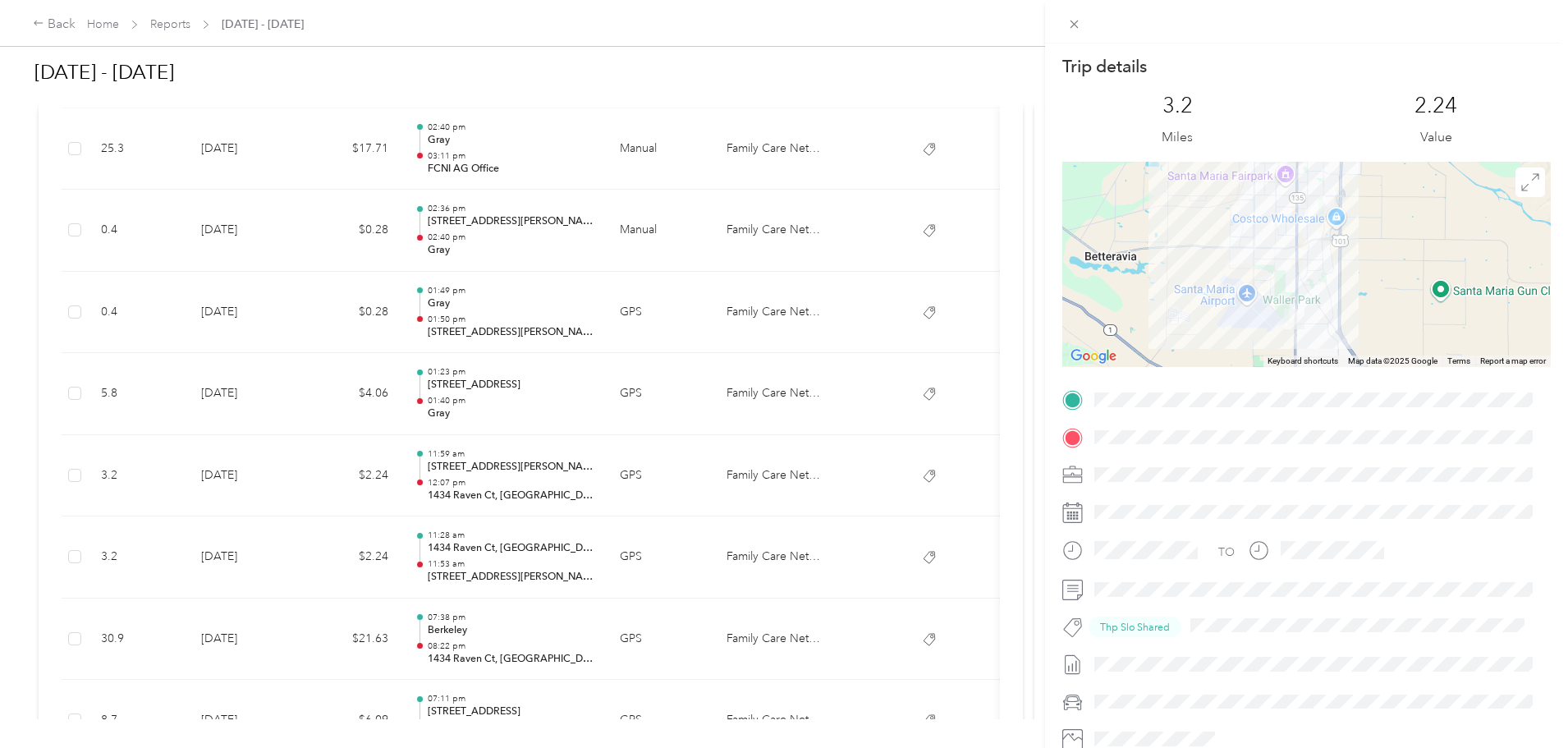
drag, startPoint x: 474, startPoint y: 322, endPoint x: 458, endPoint y: 313, distance: 18.4
click at [474, 322] on div "Trip details This trip cannot be edited because it is either under review, appr…" at bounding box center [784, 374] width 1568 height 748
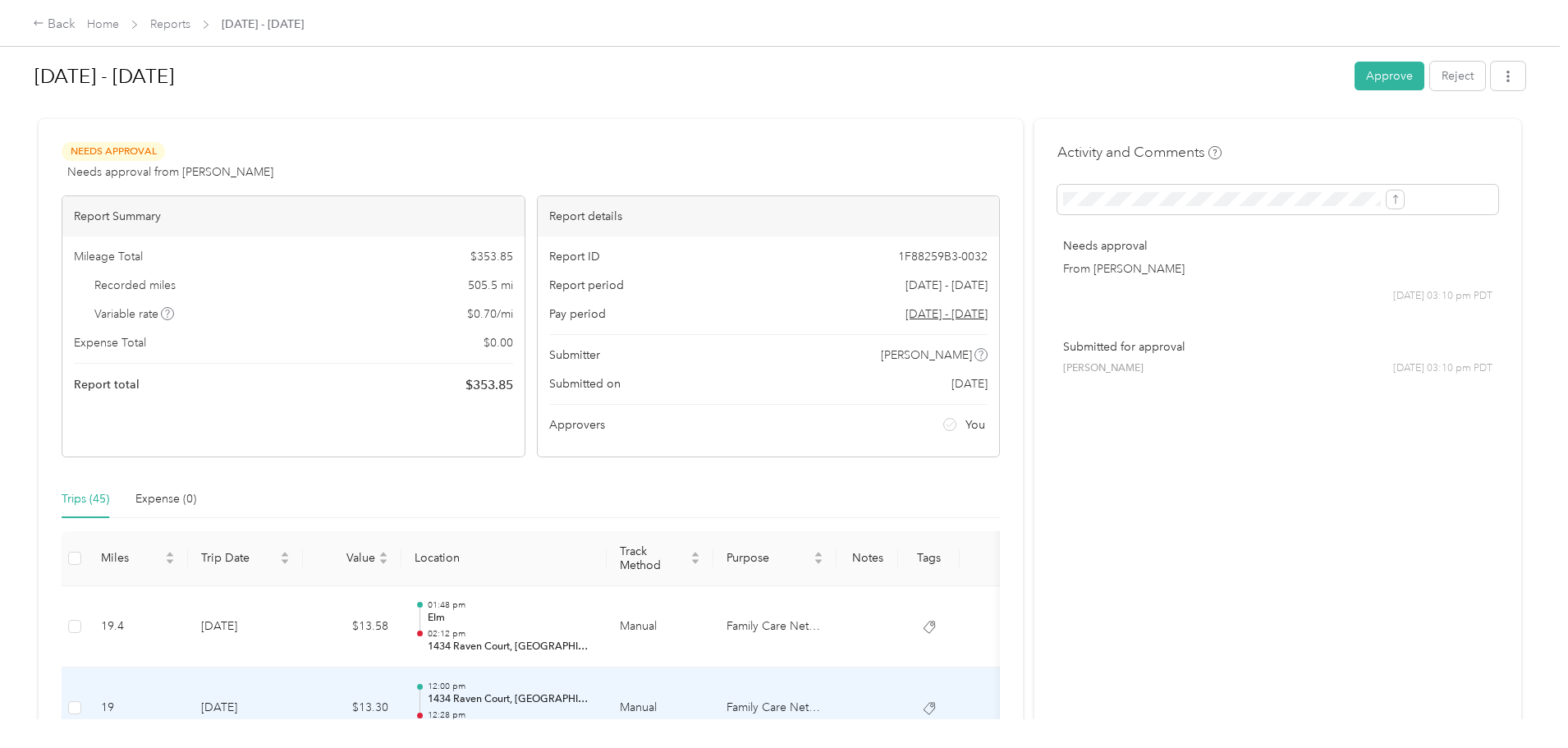
scroll to position [0, 0]
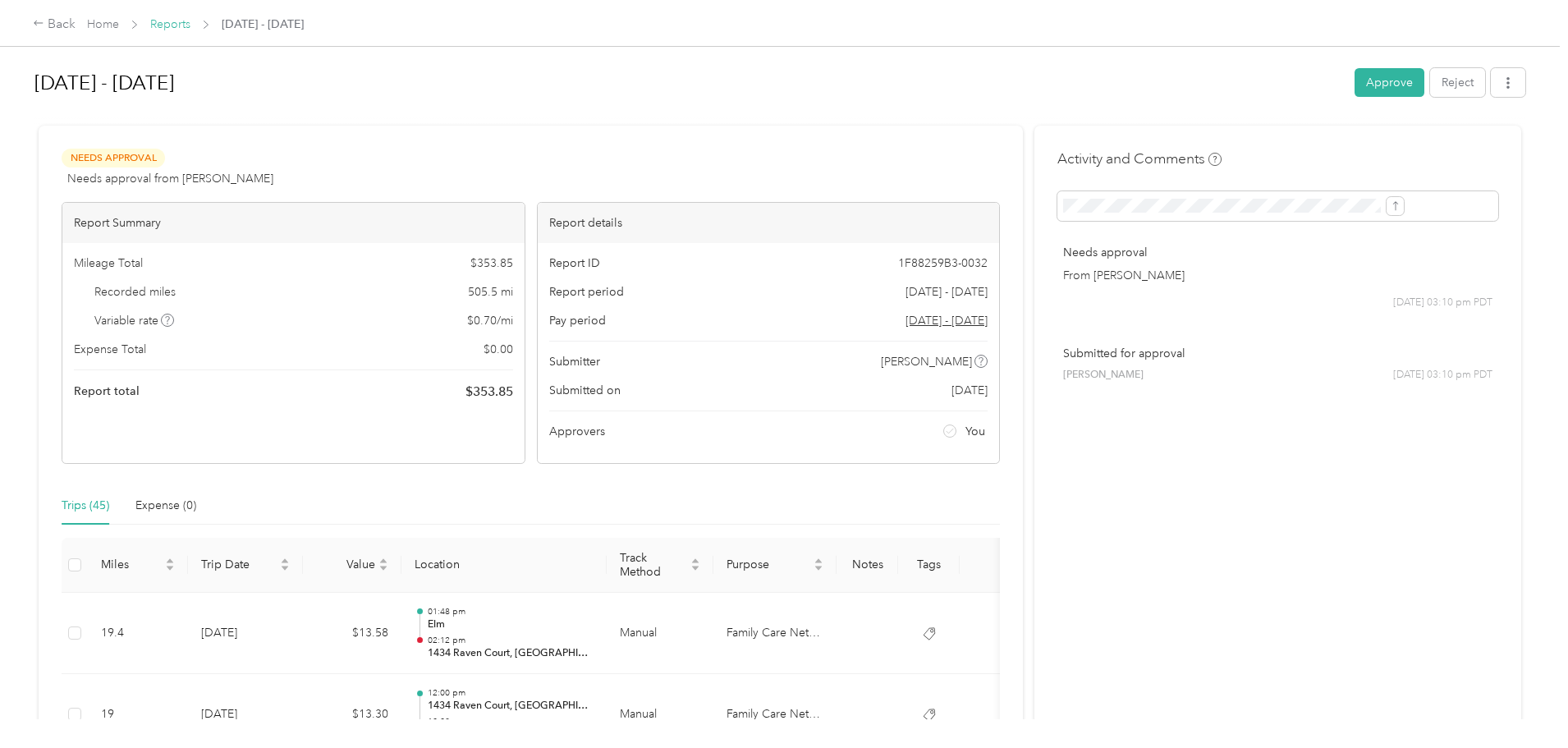
click at [190, 29] on link "Reports" at bounding box center [170, 24] width 40 height 14
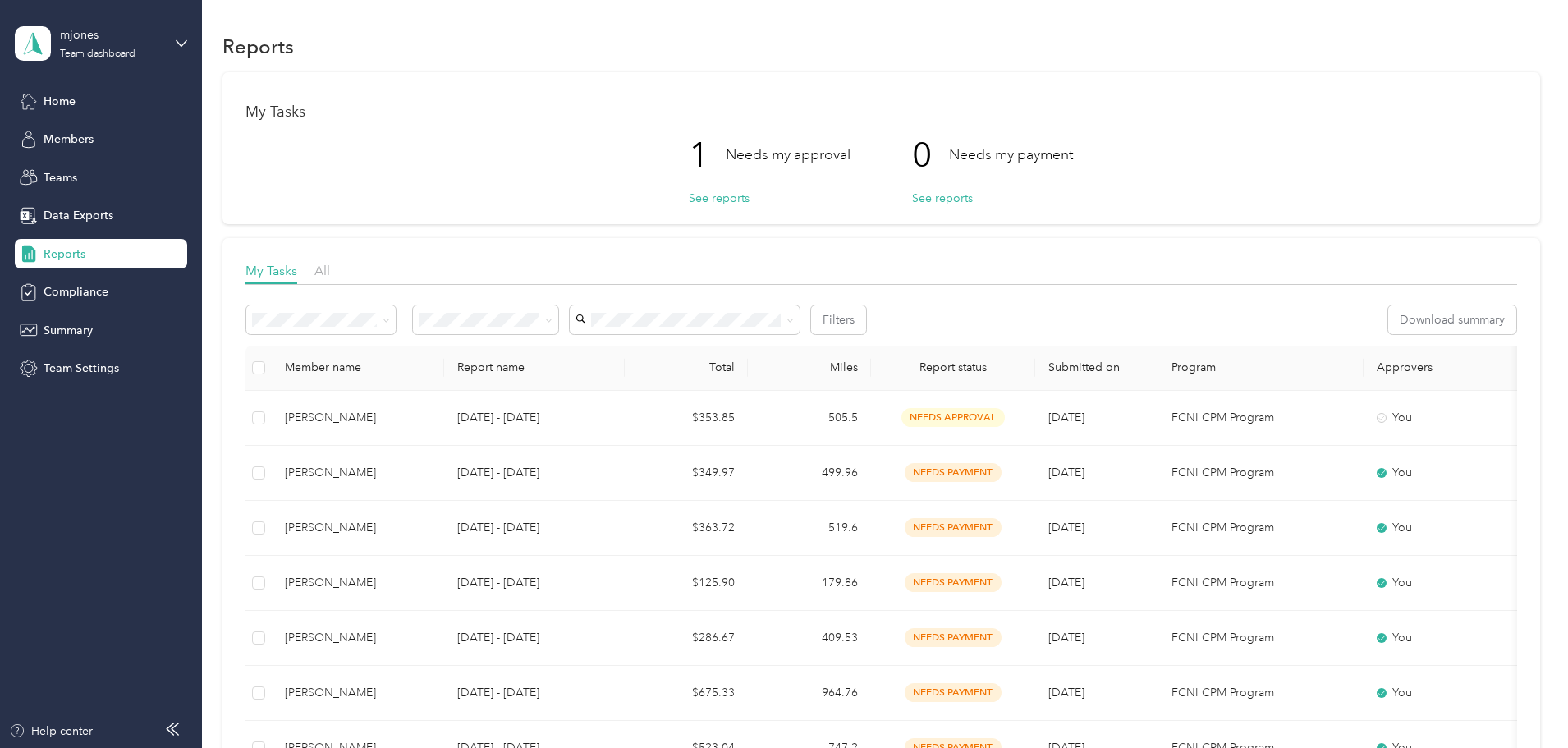
drag, startPoint x: 312, startPoint y: 80, endPoint x: 356, endPoint y: 112, distance: 54.4
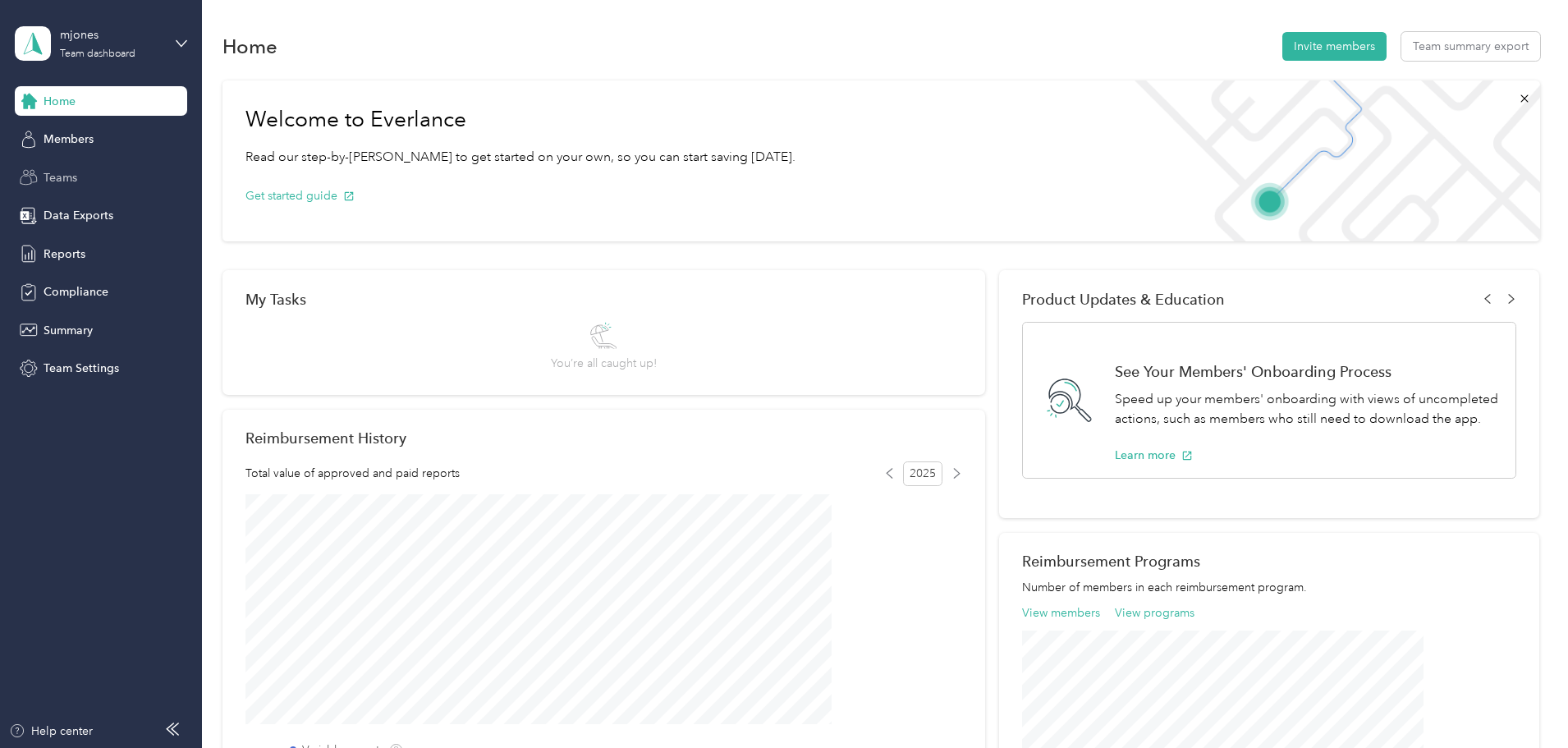
click at [67, 180] on span "Teams" at bounding box center [60, 177] width 34 height 17
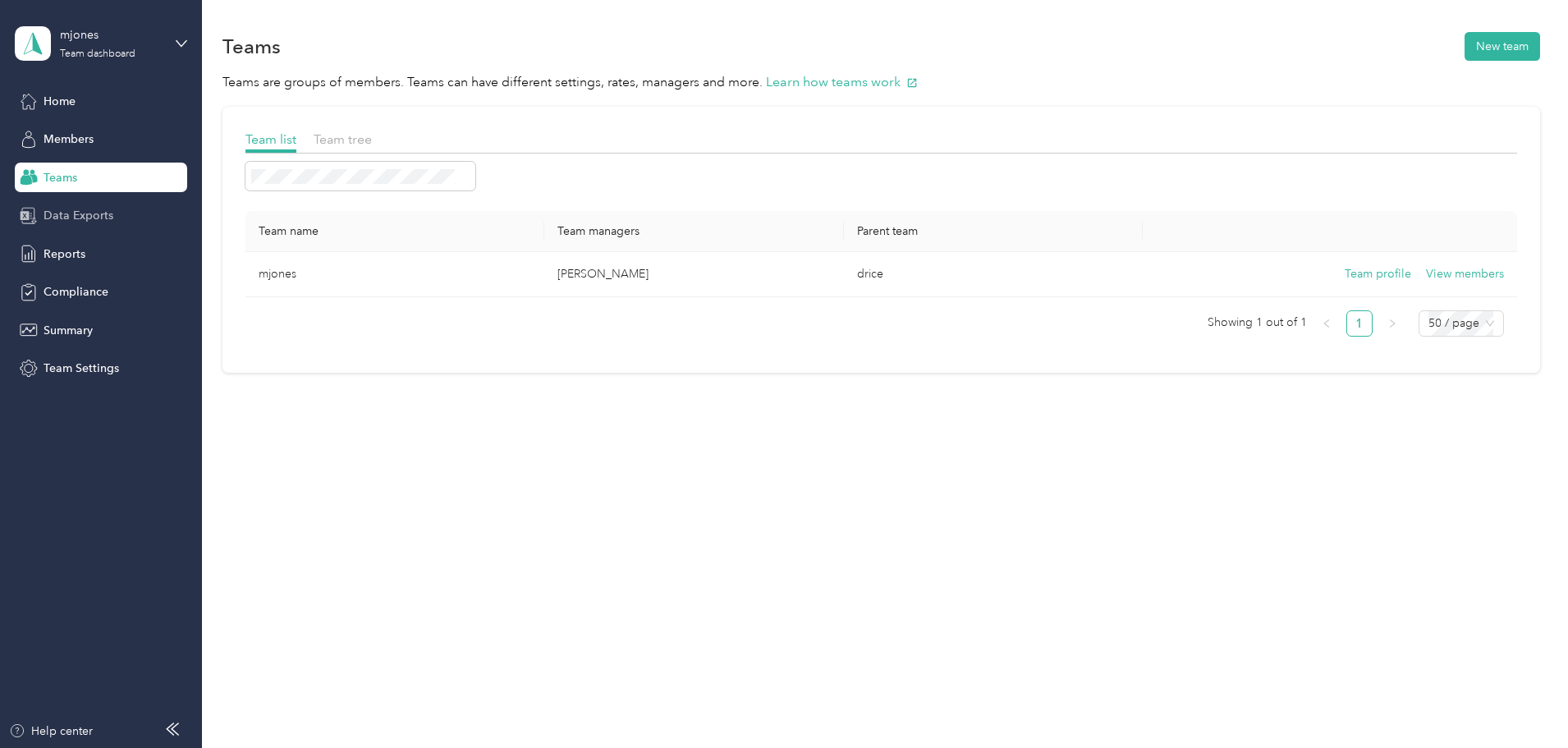
click at [62, 220] on span "Data Exports" at bounding box center [78, 216] width 70 height 17
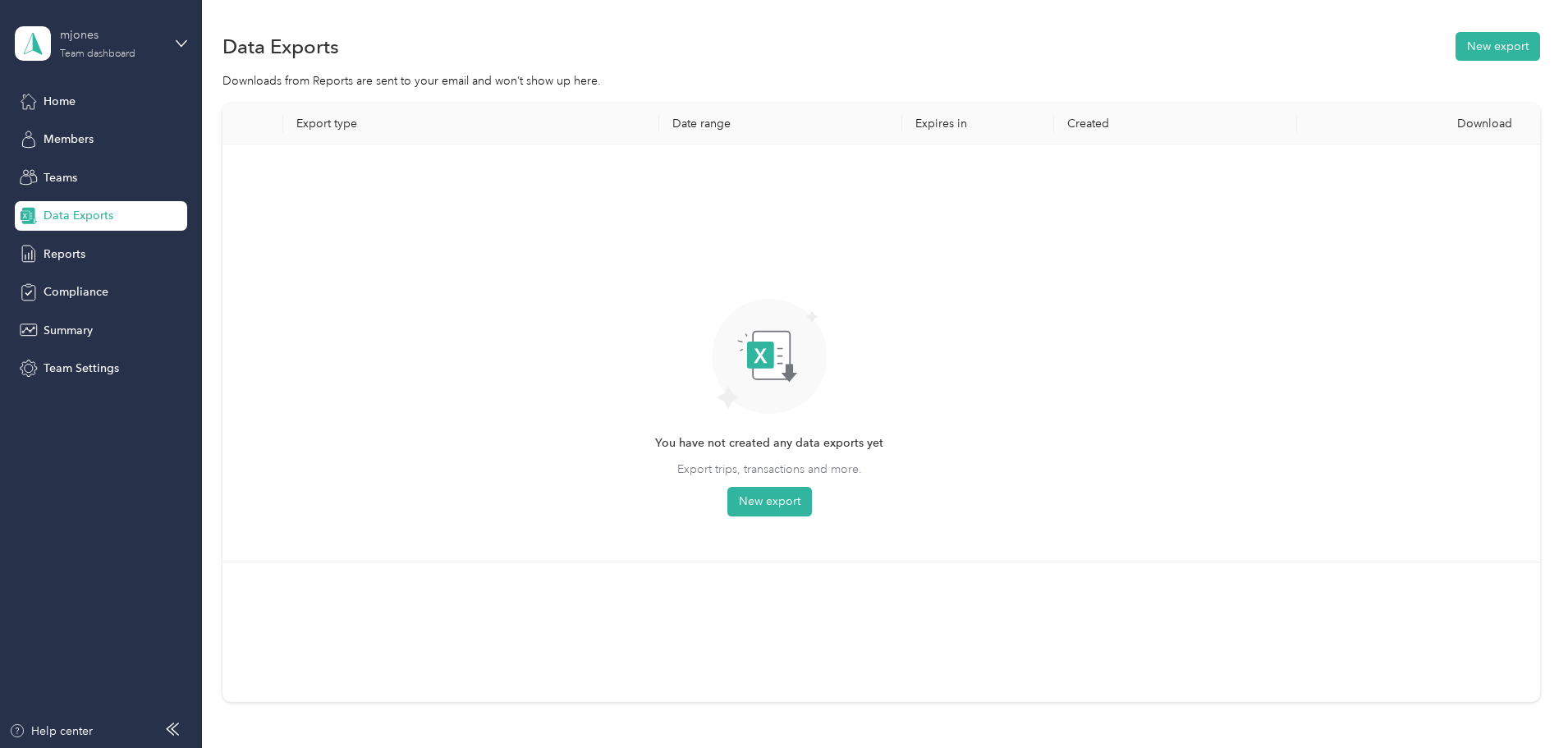
click at [155, 47] on div "mjones Team dashboard" at bounding box center [111, 42] width 103 height 33
click at [85, 158] on div "Personal dashboard" at bounding box center [188, 172] width 323 height 29
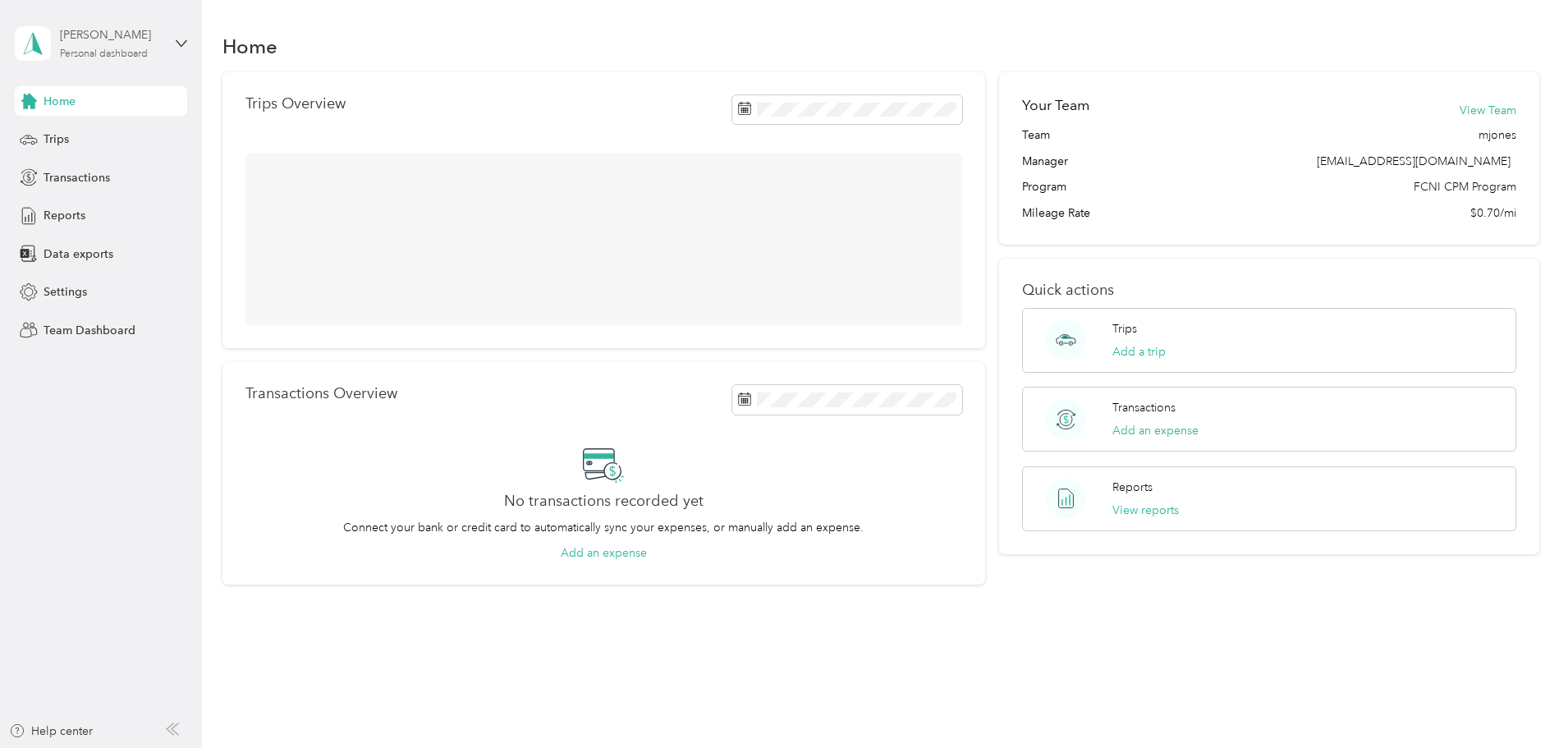
click at [129, 47] on div "Margaux Jones Personal dashboard" at bounding box center [111, 42] width 103 height 33
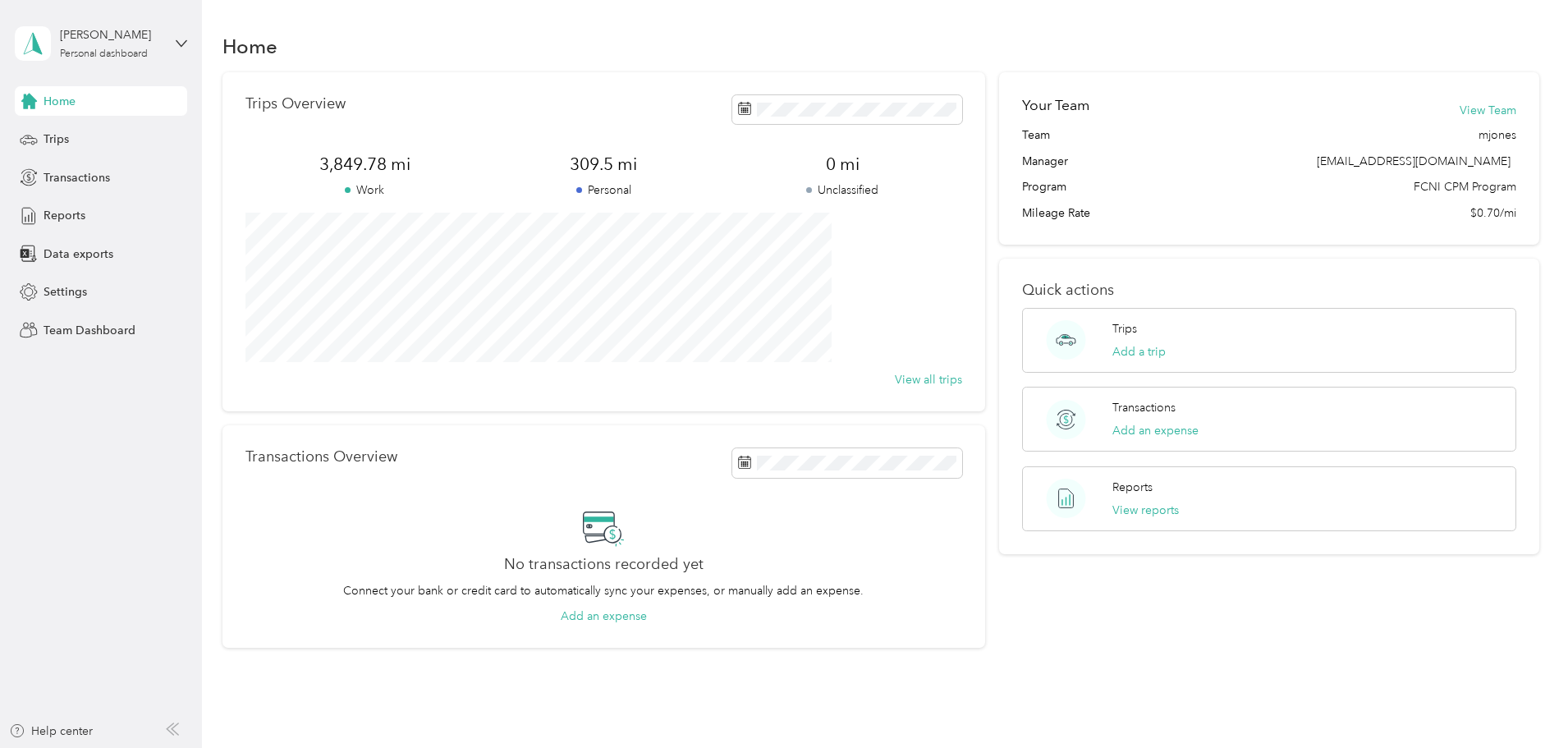
click at [113, 133] on div "Team dashboard" at bounding box center [73, 131] width 87 height 17
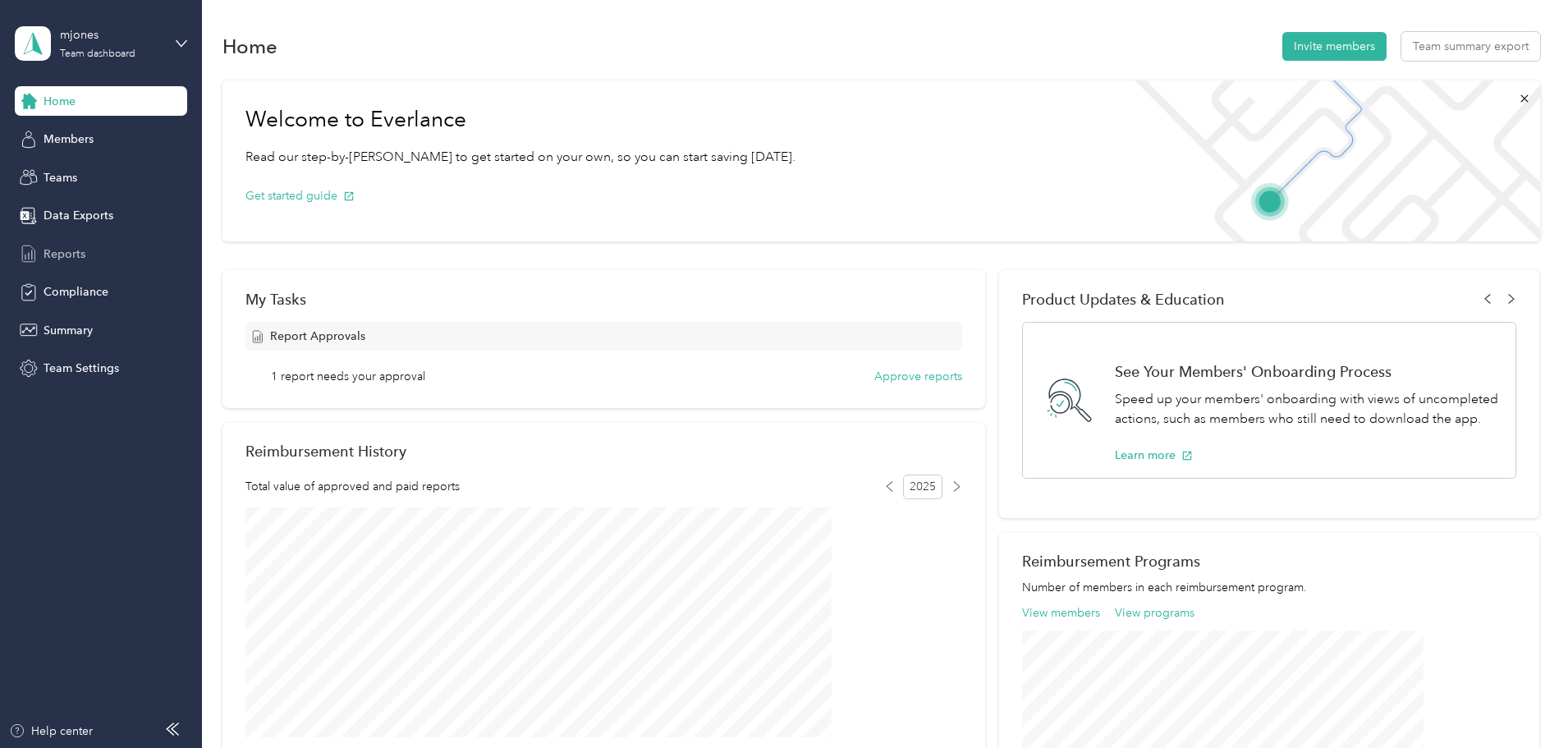
click at [62, 246] on span "Reports" at bounding box center [64, 254] width 42 height 17
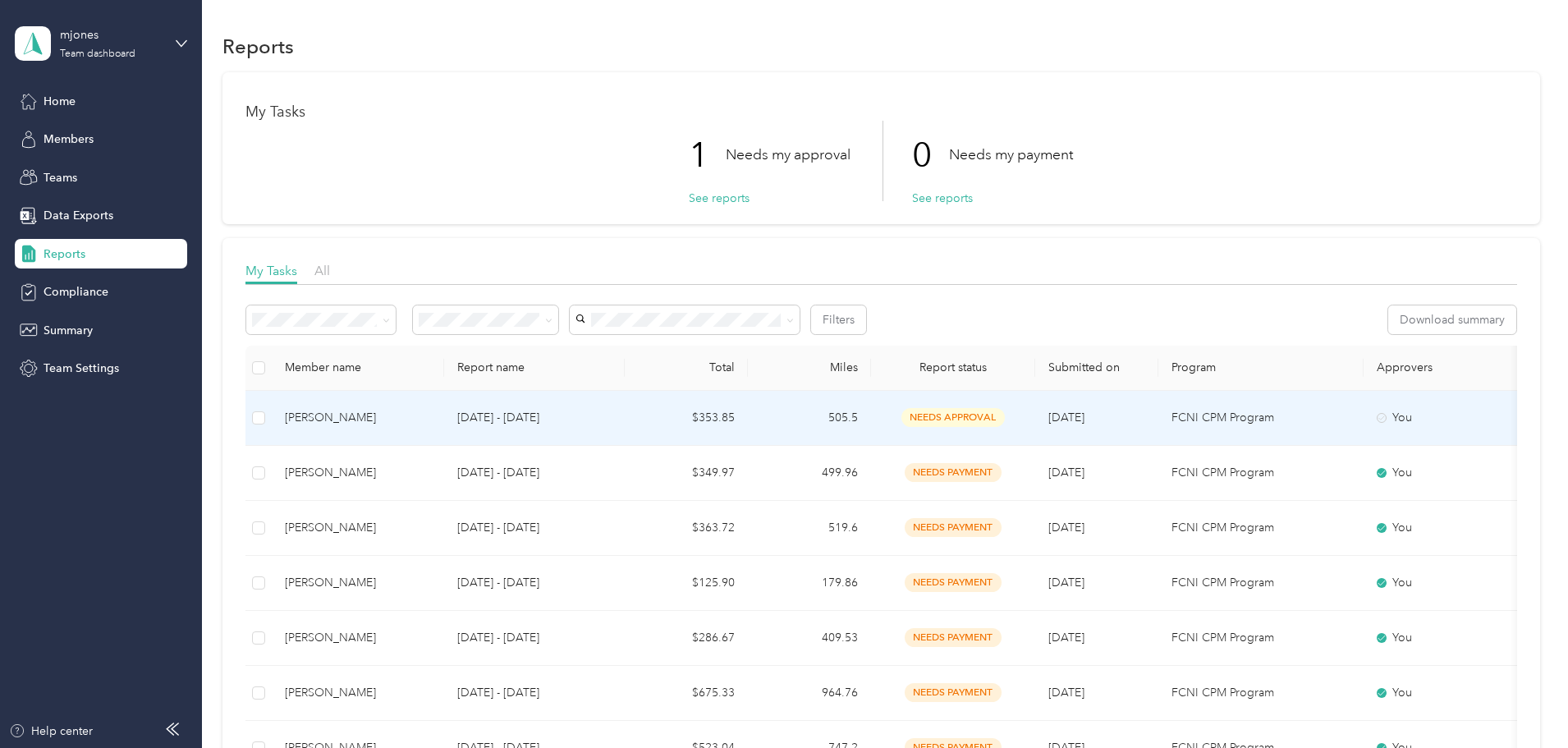
click at [1005, 415] on span "needs approval" at bounding box center [953, 418] width 104 height 19
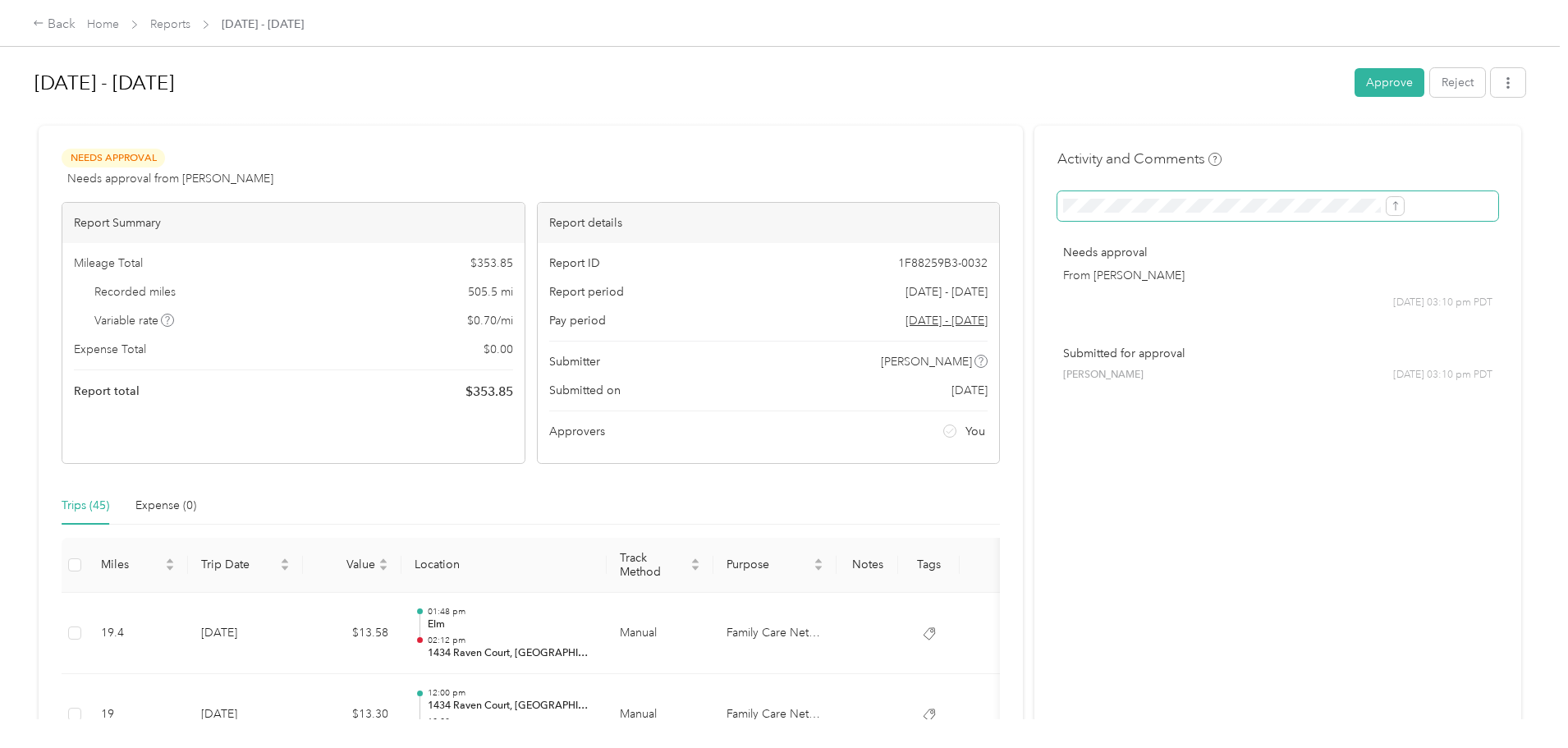
click at [1430, 82] on button "Reject" at bounding box center [1458, 82] width 55 height 29
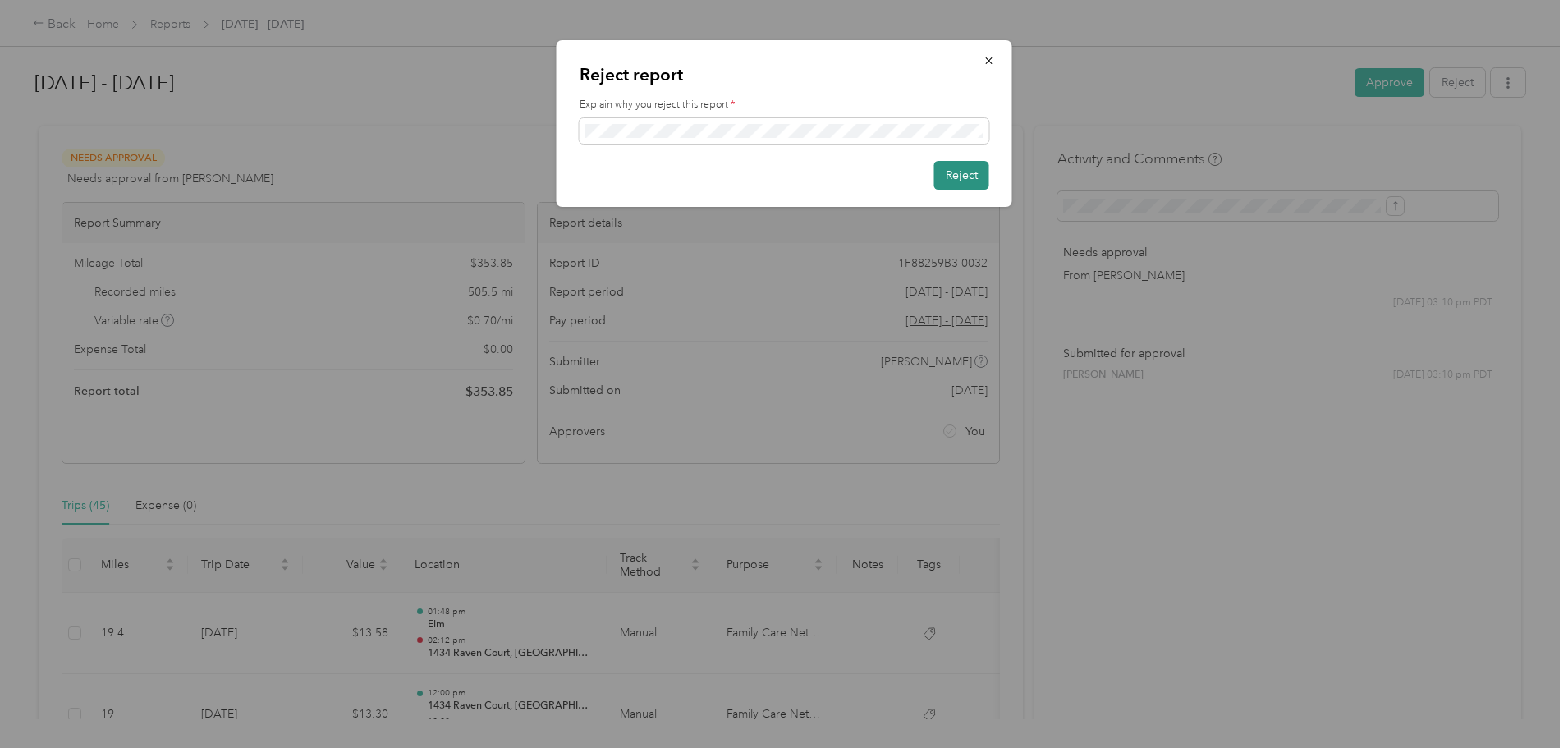
click at [959, 175] on button "Reject" at bounding box center [961, 176] width 55 height 29
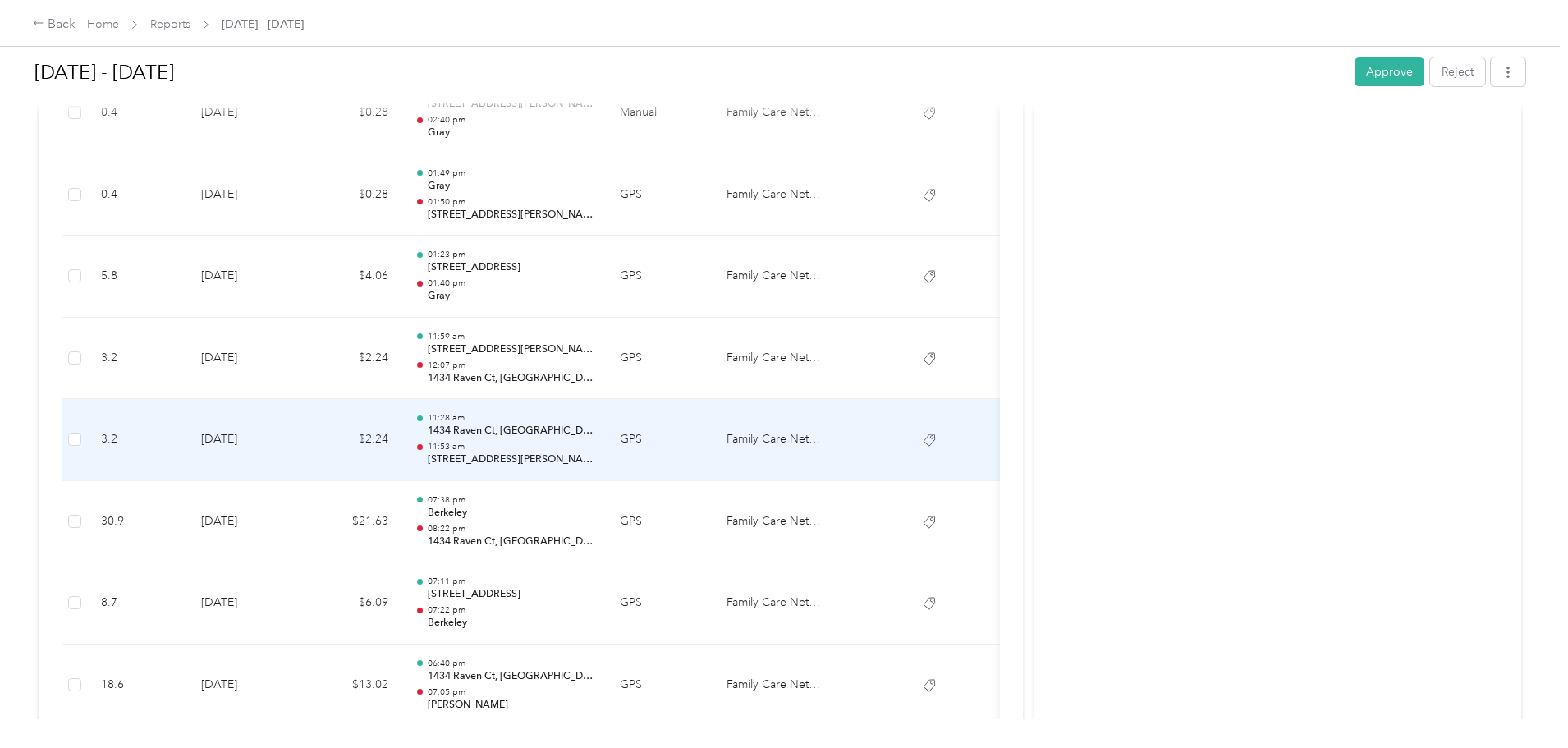
scroll to position [1150, 0]
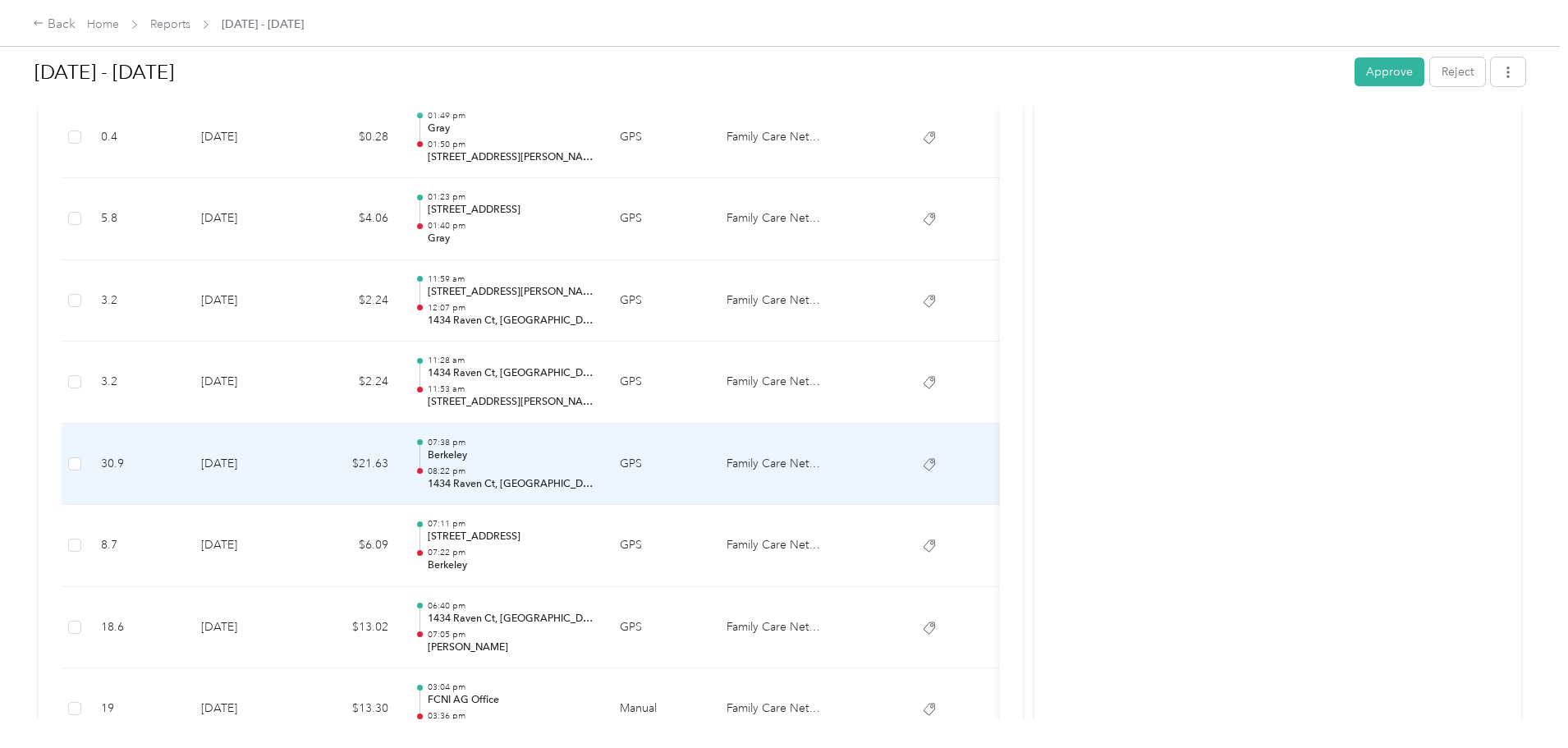
click at [593, 444] on p "07:38 pm" at bounding box center [510, 442] width 166 height 12
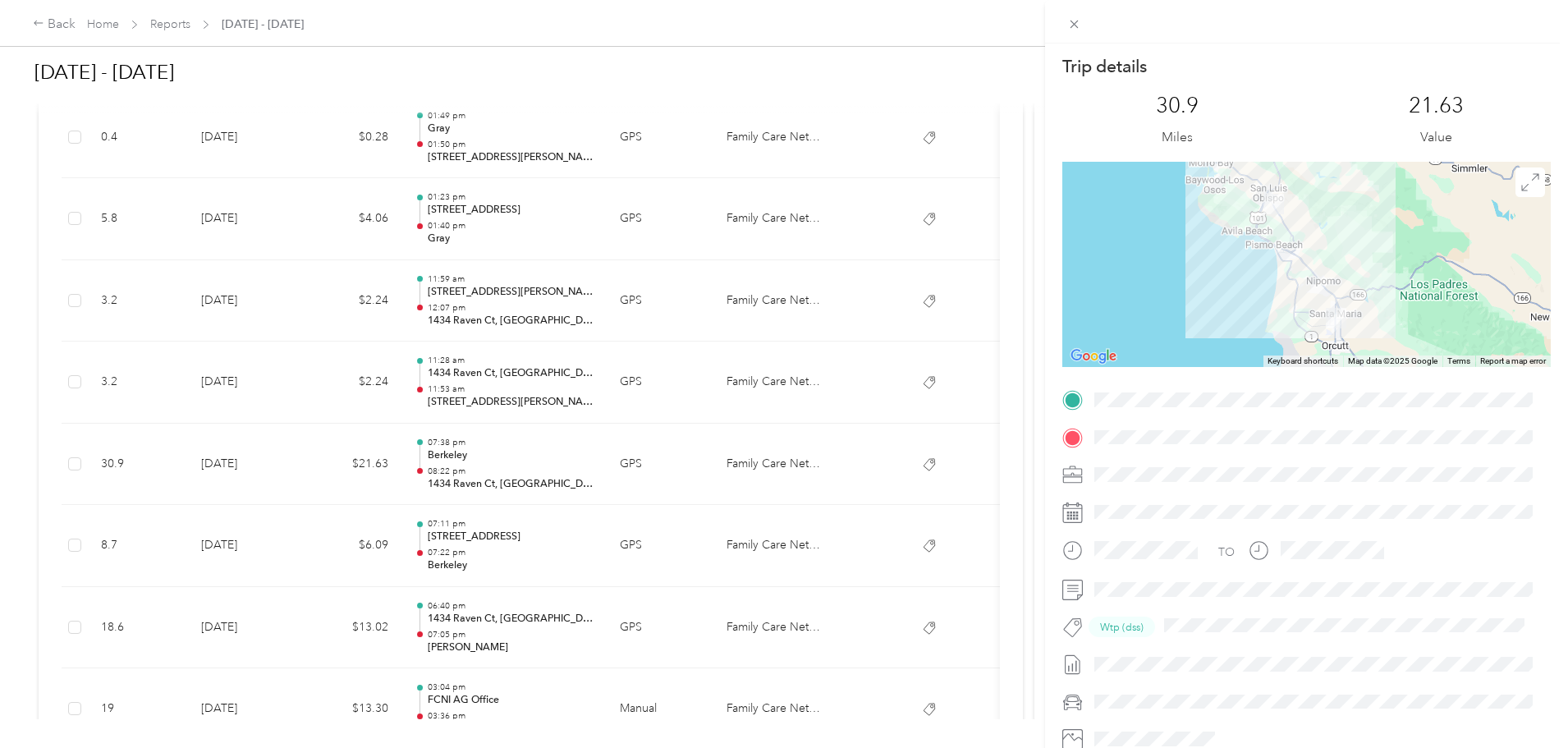
click at [682, 560] on div "Trip details This trip cannot be edited because it is either under review, appr…" at bounding box center [784, 374] width 1568 height 748
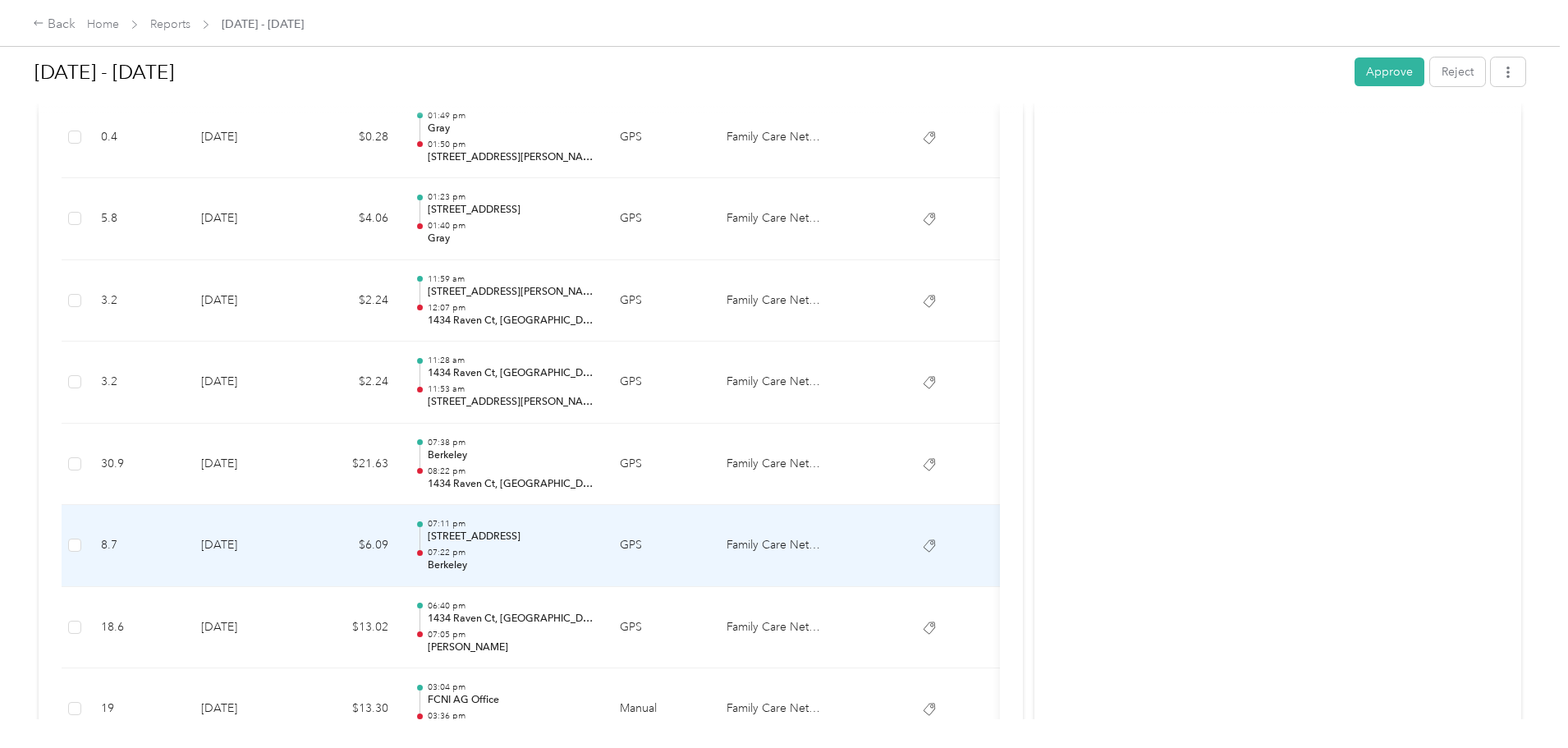
click at [593, 552] on p "07:22 pm" at bounding box center [510, 553] width 166 height 12
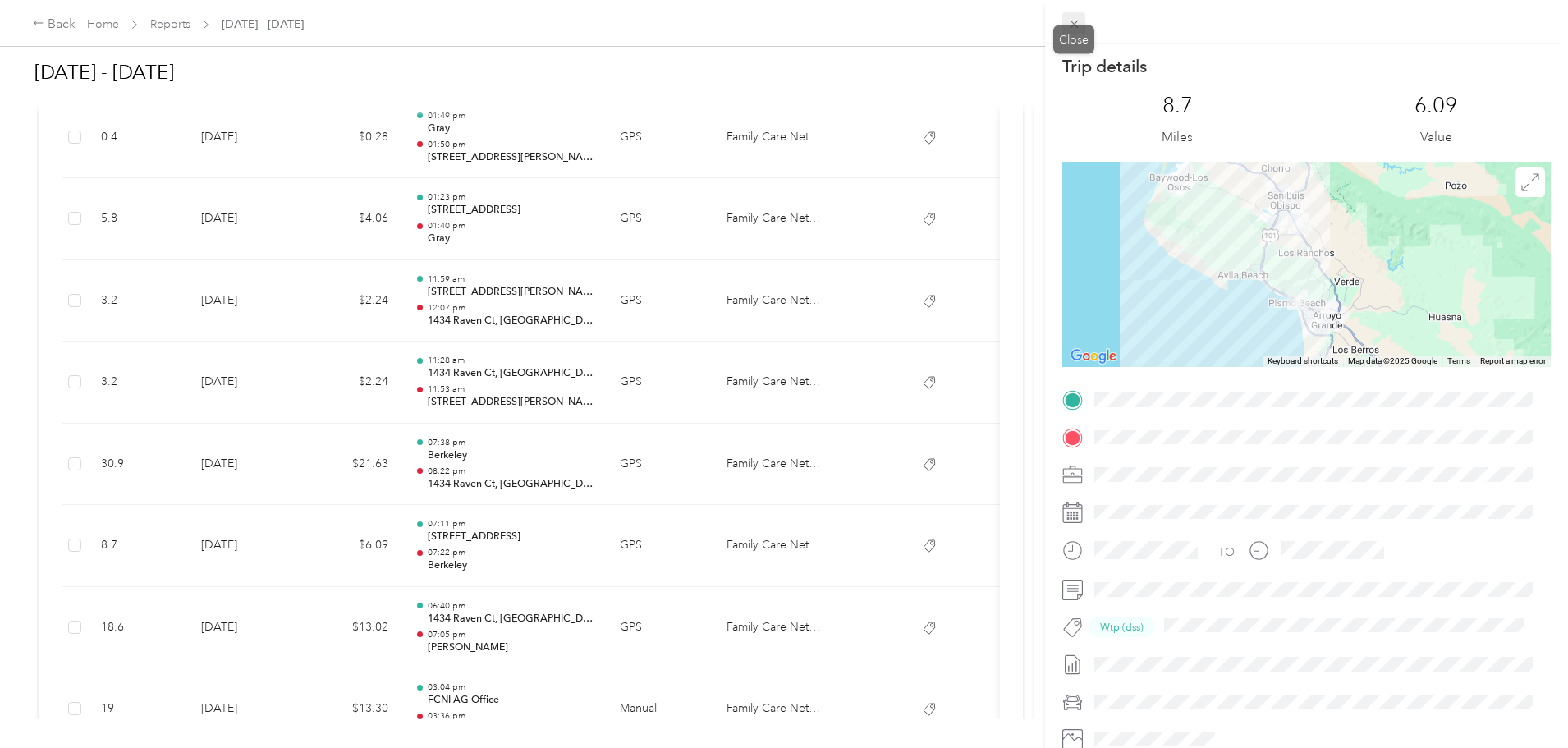
click at [1072, 26] on icon at bounding box center [1074, 25] width 8 height 8
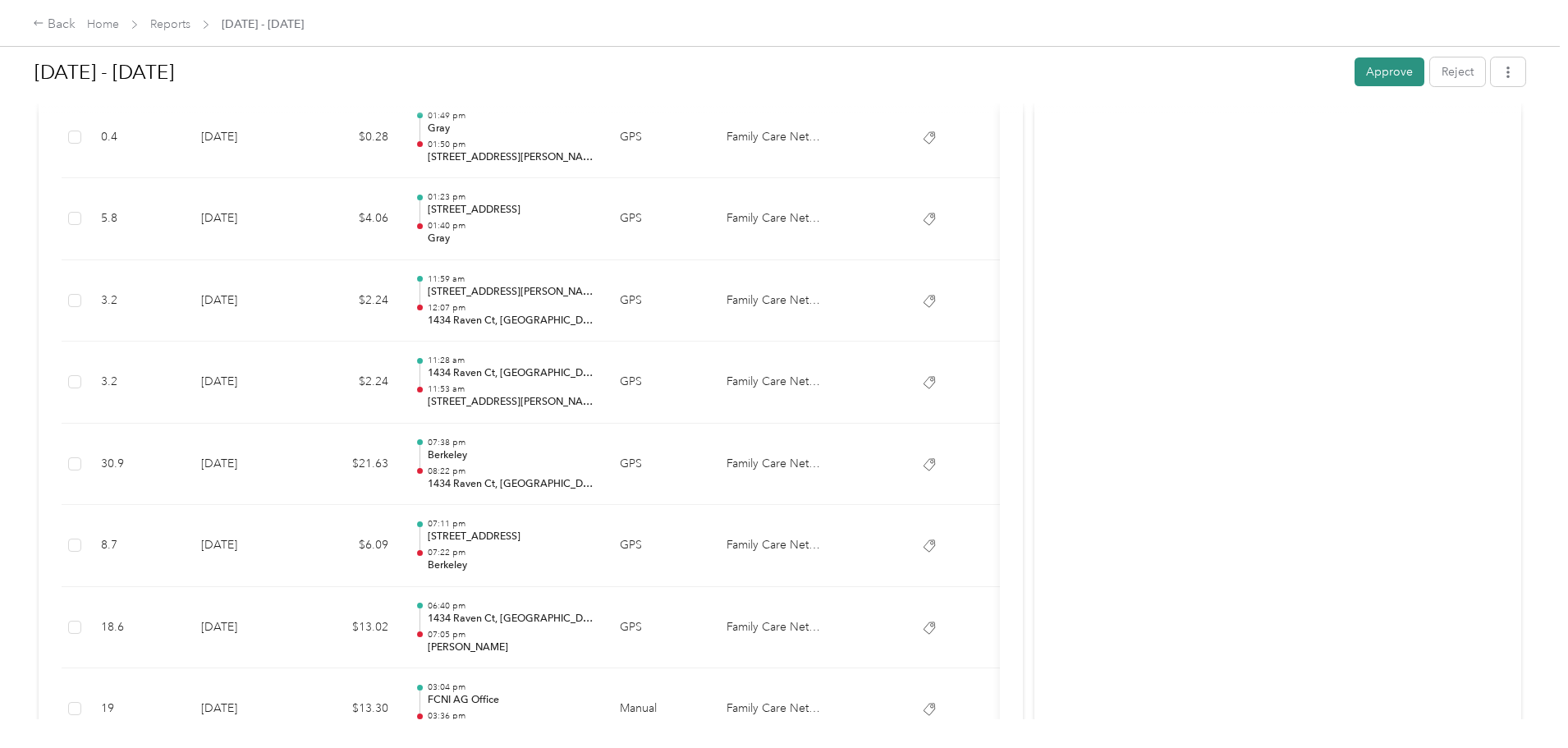
click at [1355, 71] on button "Approve" at bounding box center [1390, 72] width 70 height 29
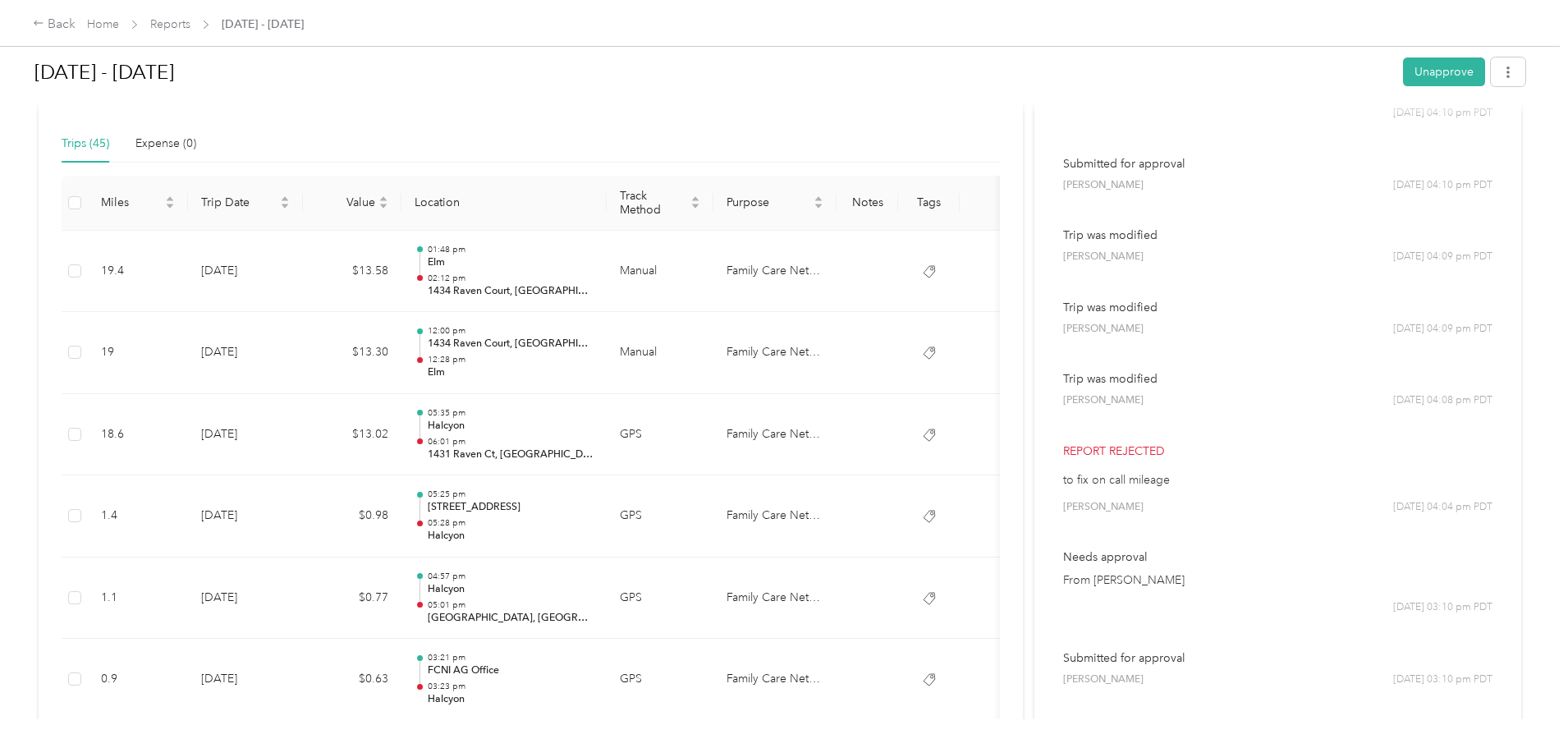
scroll to position [82, 0]
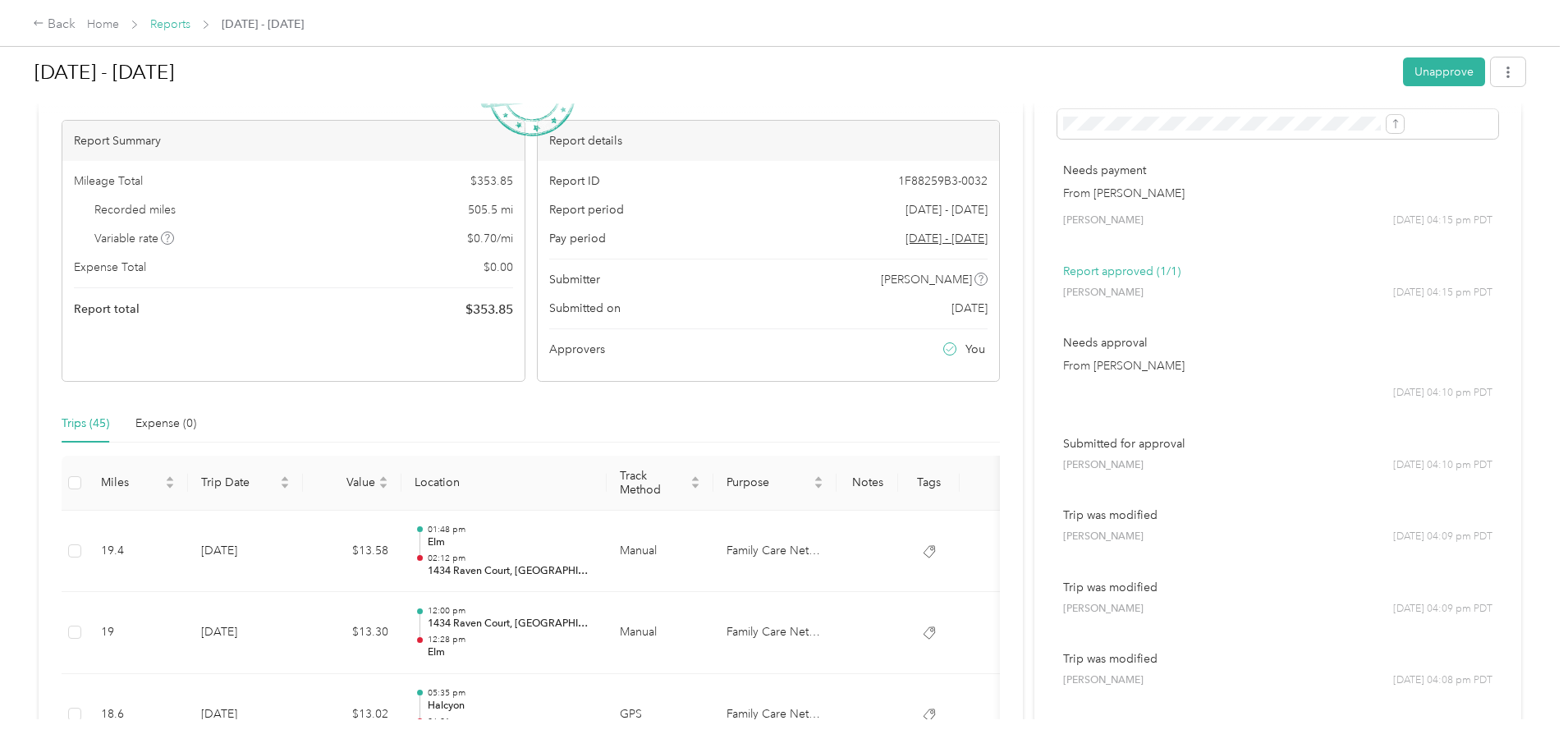
click at [190, 23] on link "Reports" at bounding box center [170, 24] width 40 height 14
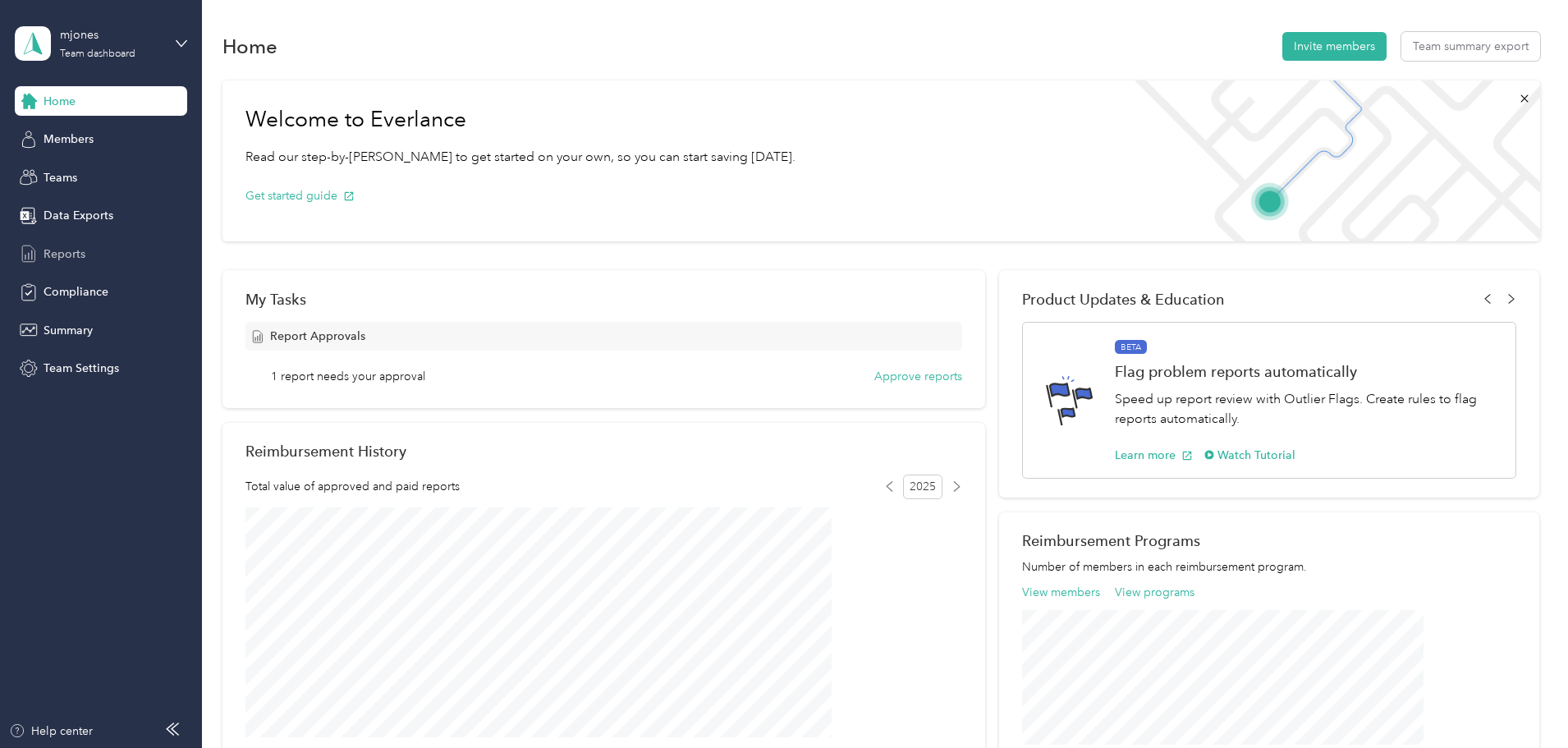
click at [78, 256] on span "Reports" at bounding box center [64, 254] width 42 height 17
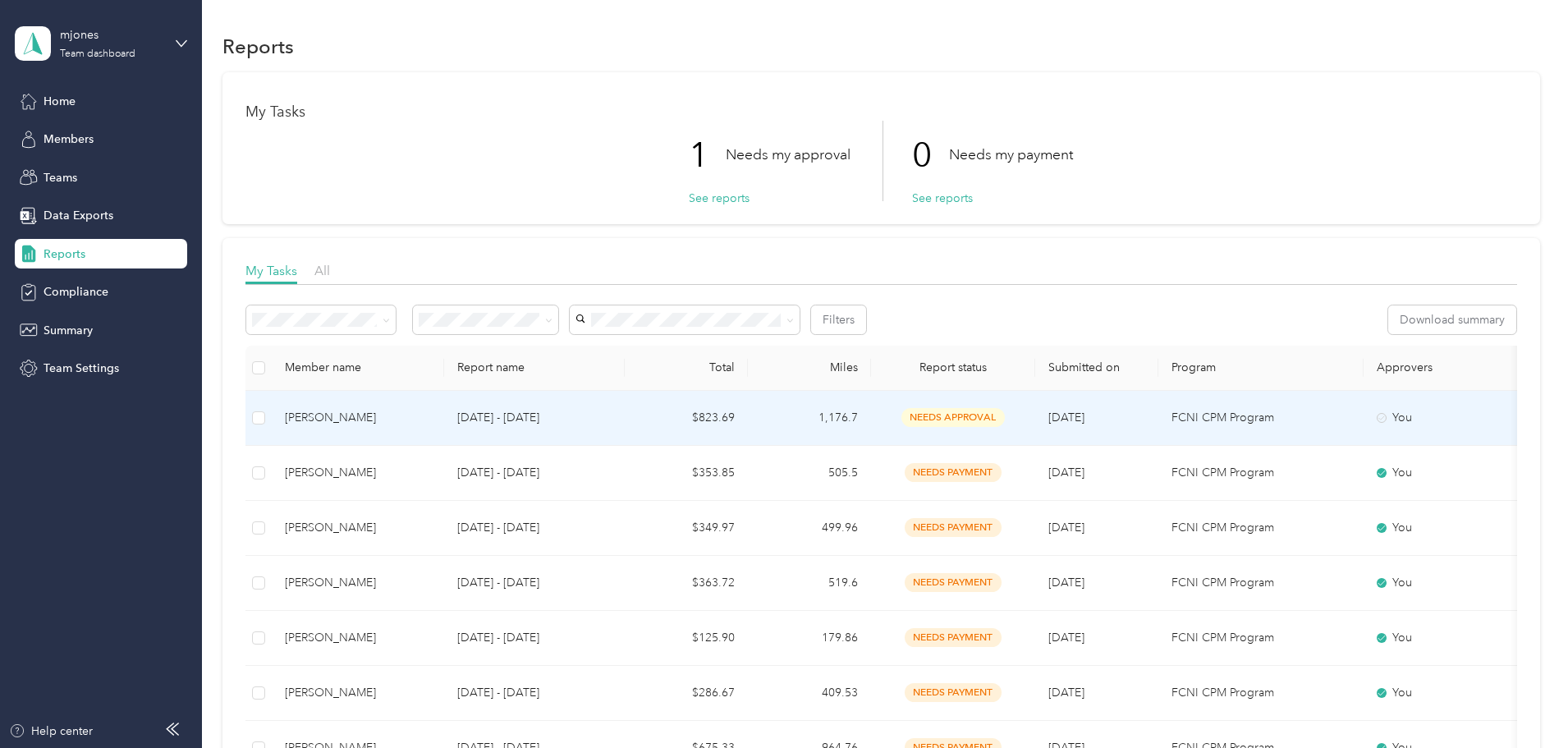
click at [748, 425] on td "$823.69" at bounding box center [686, 418] width 123 height 55
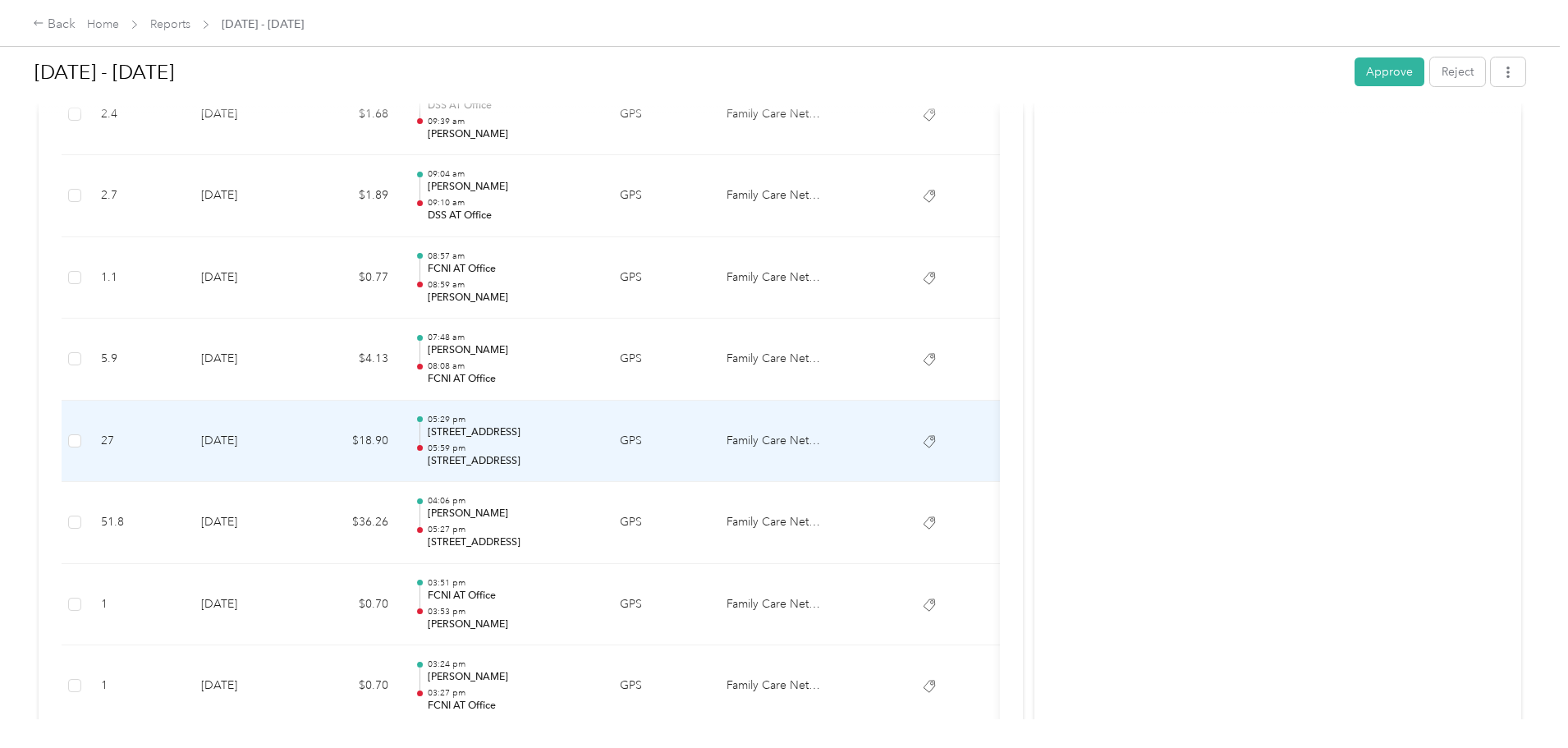
scroll to position [2345, 0]
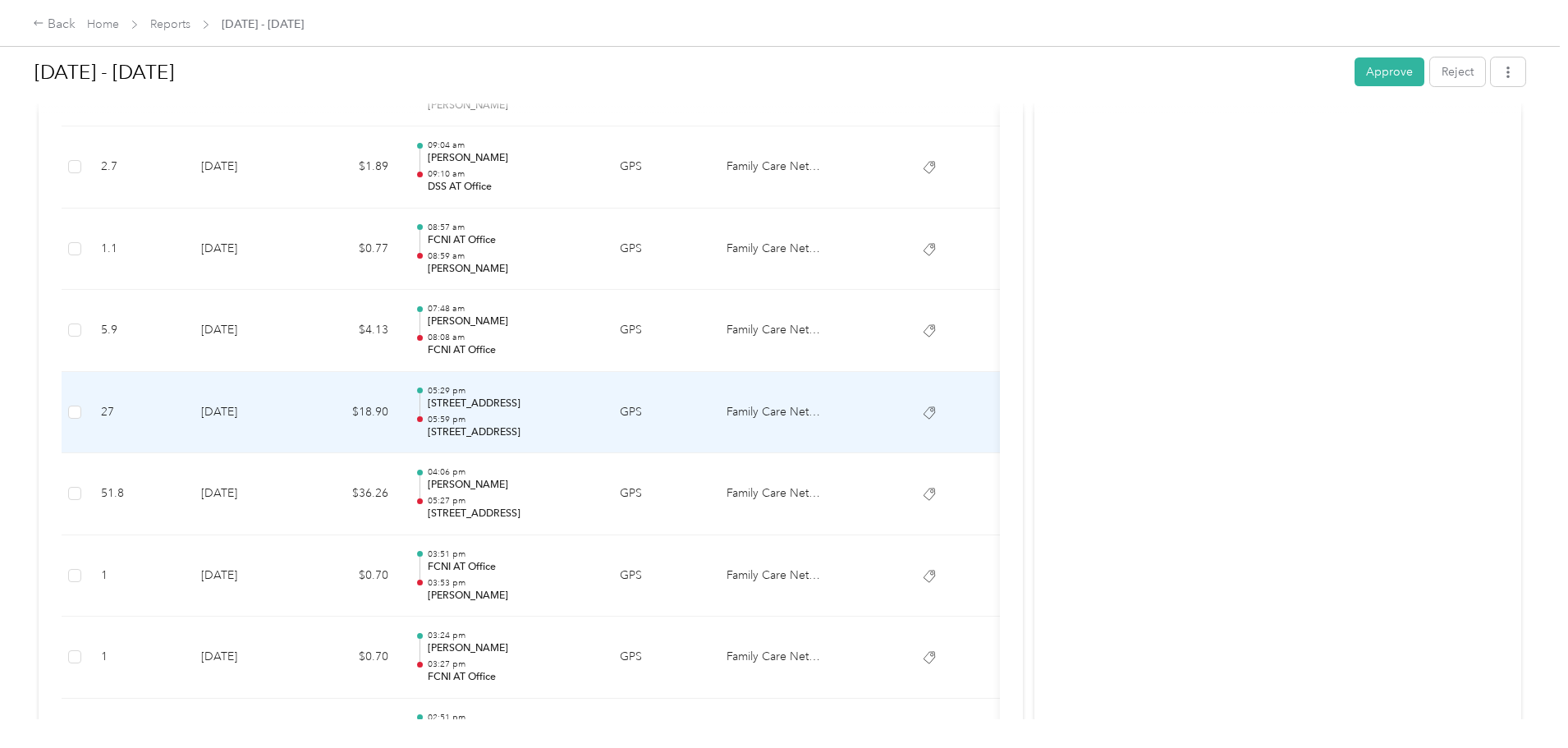
click at [593, 421] on p "05:59 pm" at bounding box center [510, 419] width 166 height 12
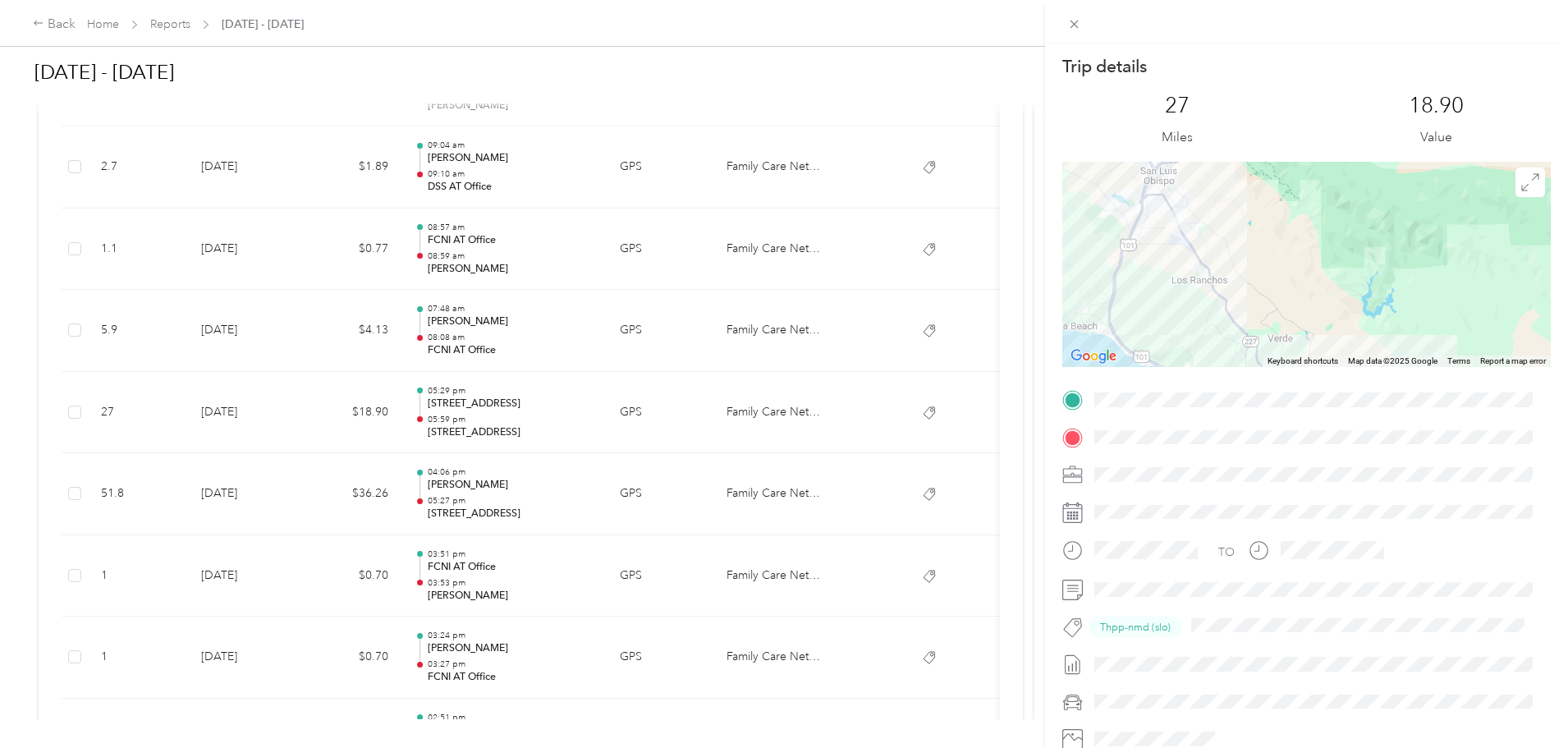
drag, startPoint x: 1208, startPoint y: 215, endPoint x: 1213, endPoint y: 268, distance: 53.2
click at [1221, 273] on div at bounding box center [1306, 265] width 488 height 205
